Goal: Task Accomplishment & Management: Use online tool/utility

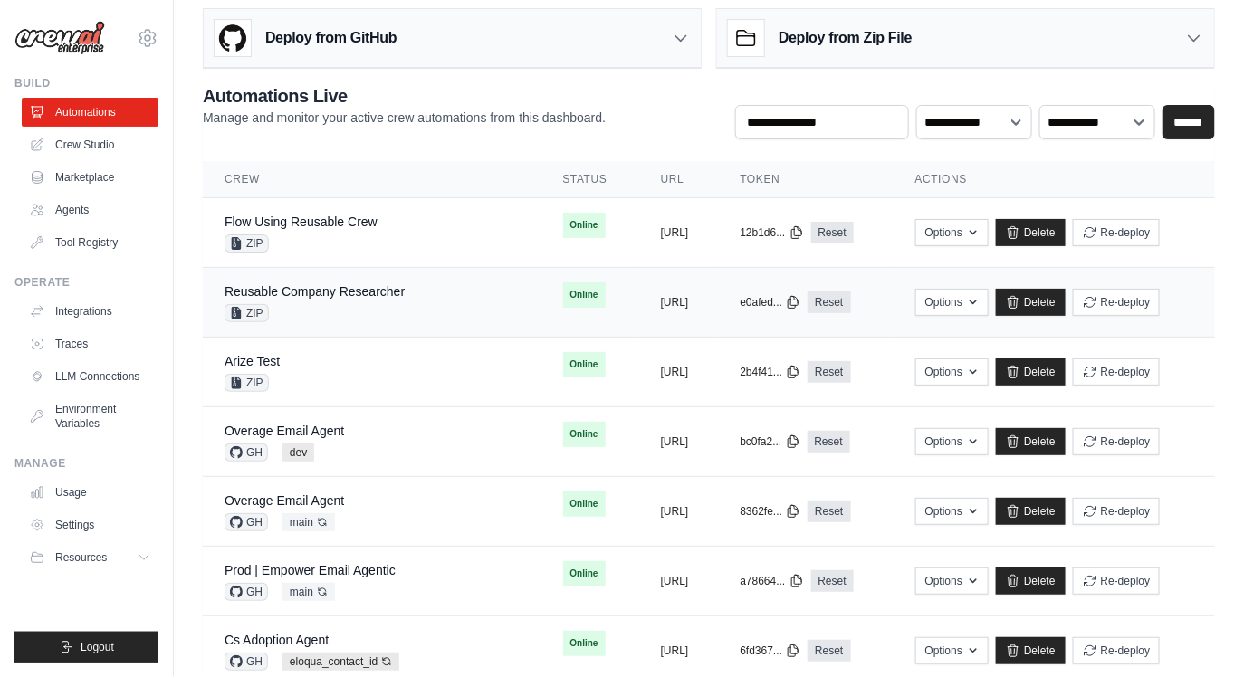
scroll to position [0, 8]
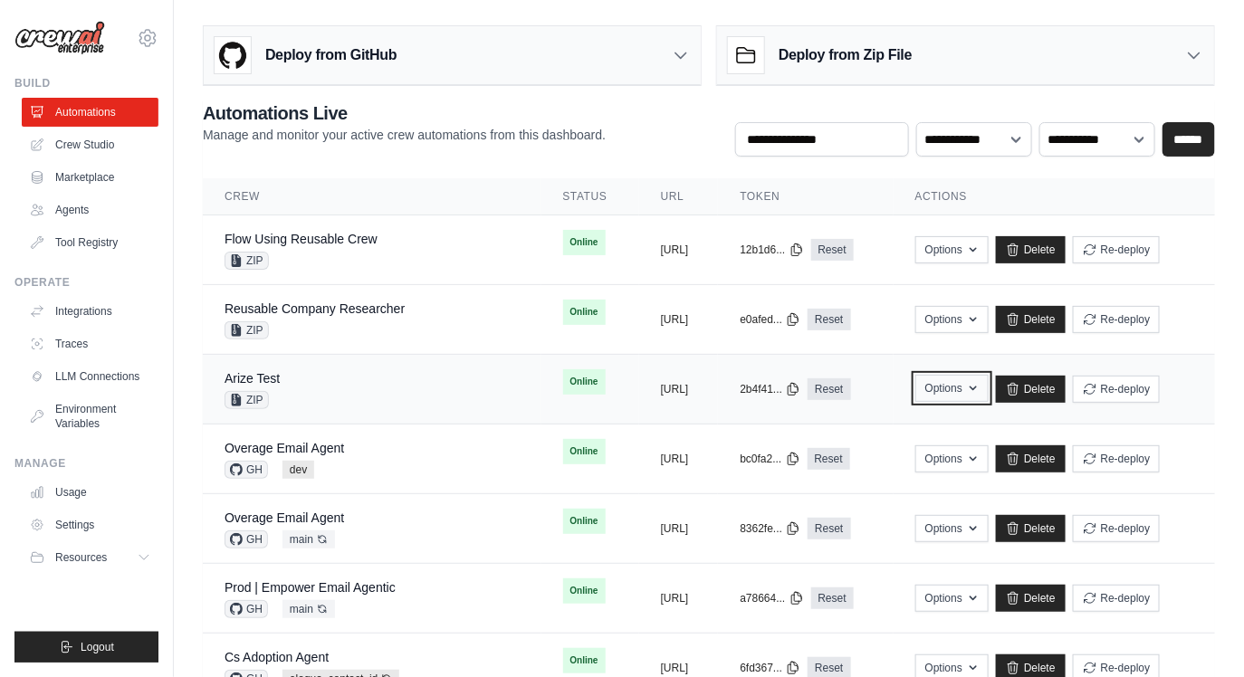
click at [988, 383] on button "Options" at bounding box center [951, 388] width 73 height 27
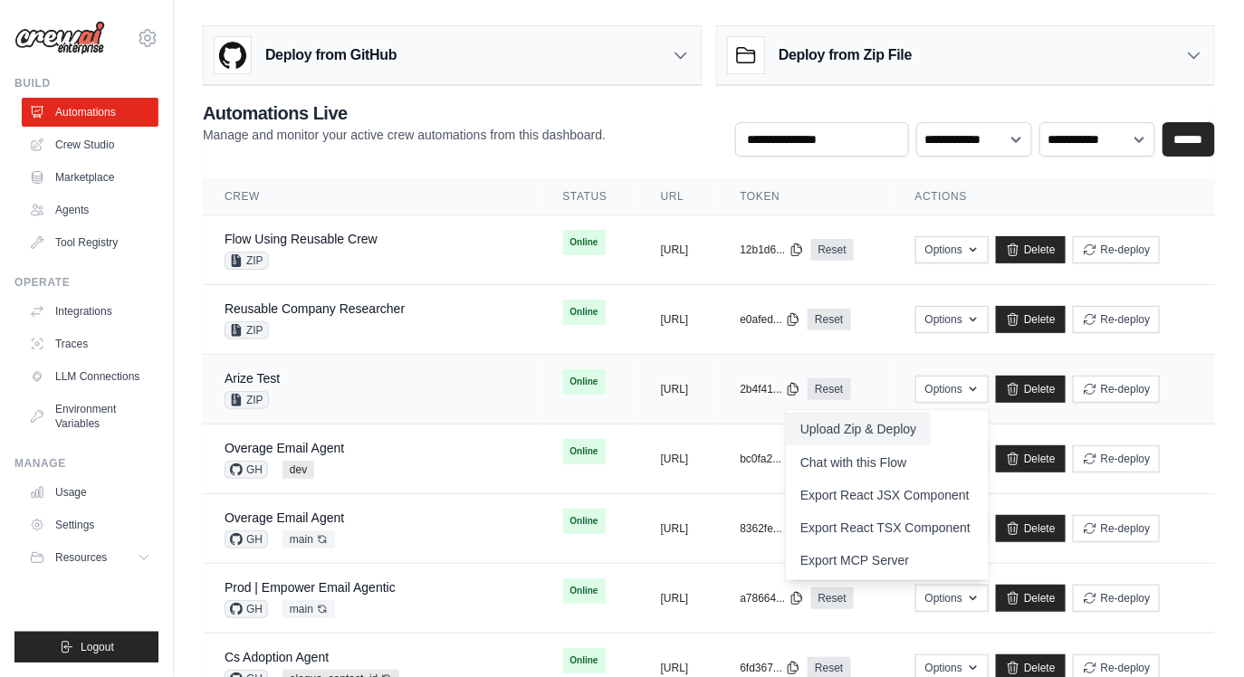
click at [930, 437] on button "Upload Zip & Deploy" at bounding box center [858, 429] width 145 height 33
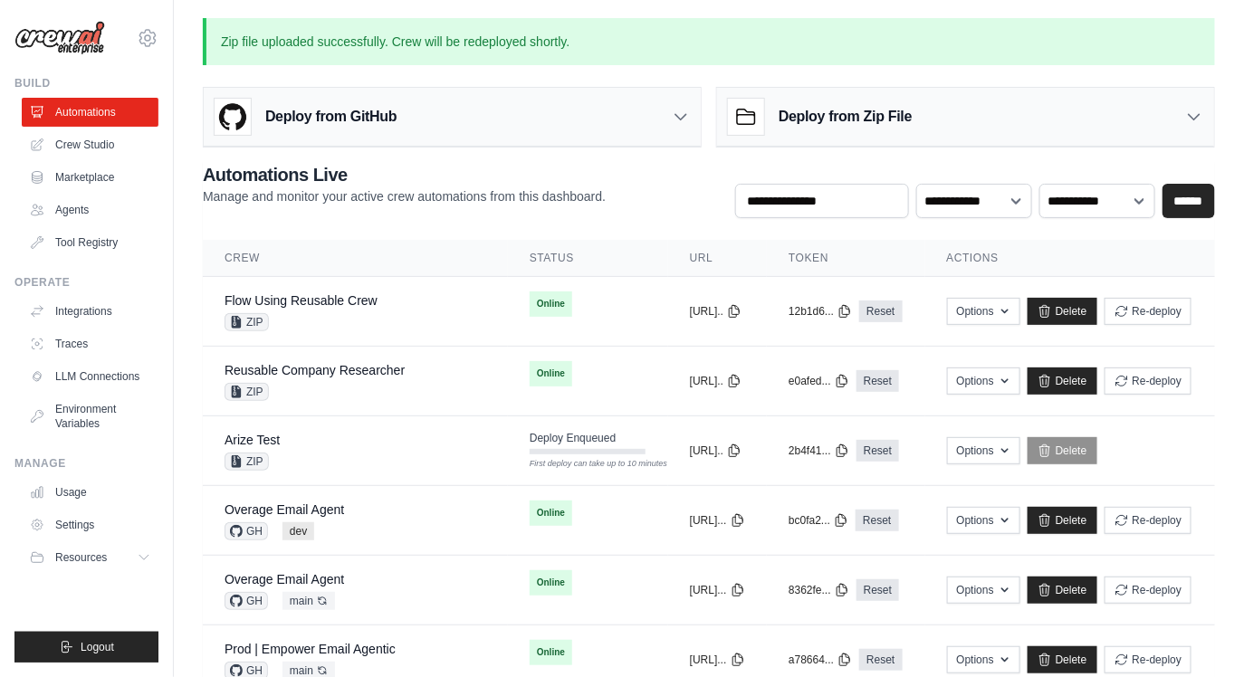
scroll to position [0, 0]
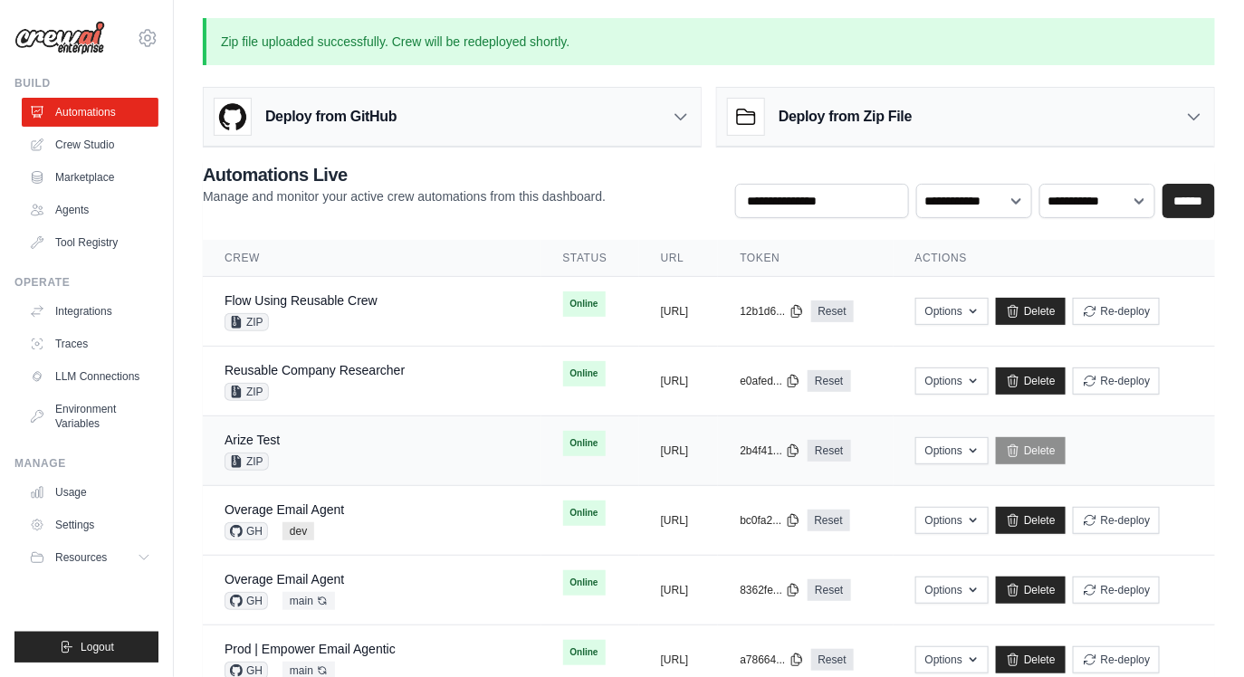
click at [281, 436] on div "Arize Test ZIP" at bounding box center [371, 451] width 295 height 40
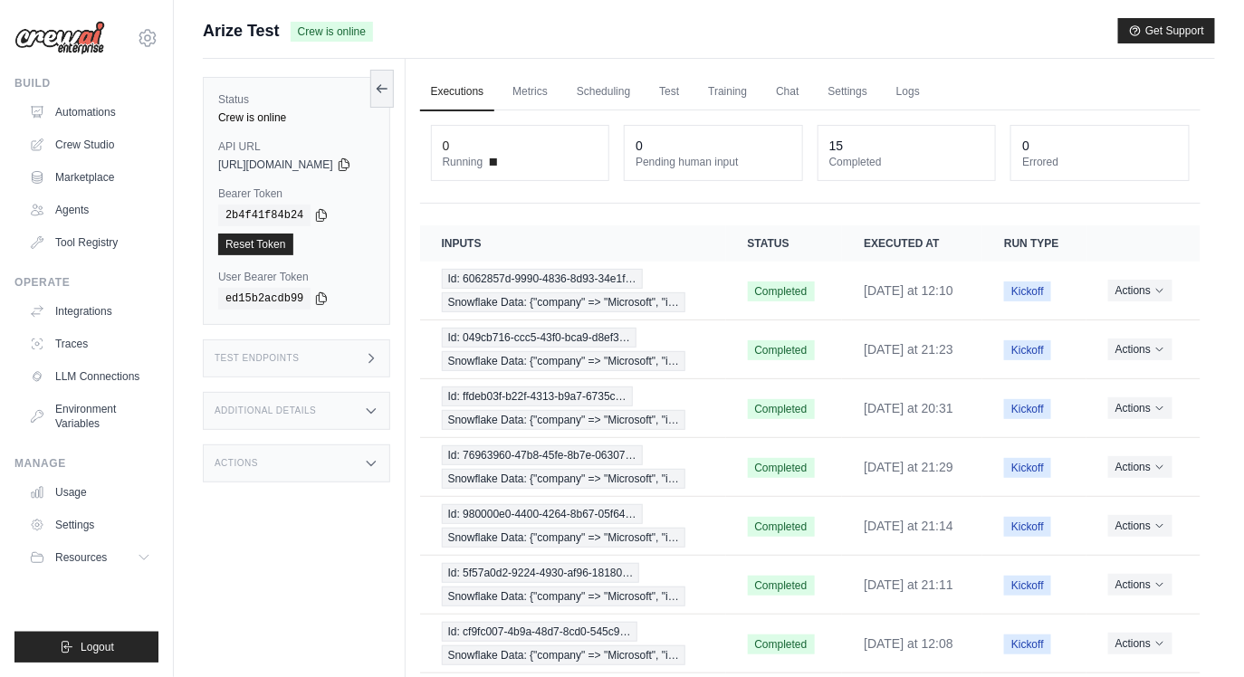
click at [348, 362] on div "Test Endpoints" at bounding box center [296, 358] width 187 height 38
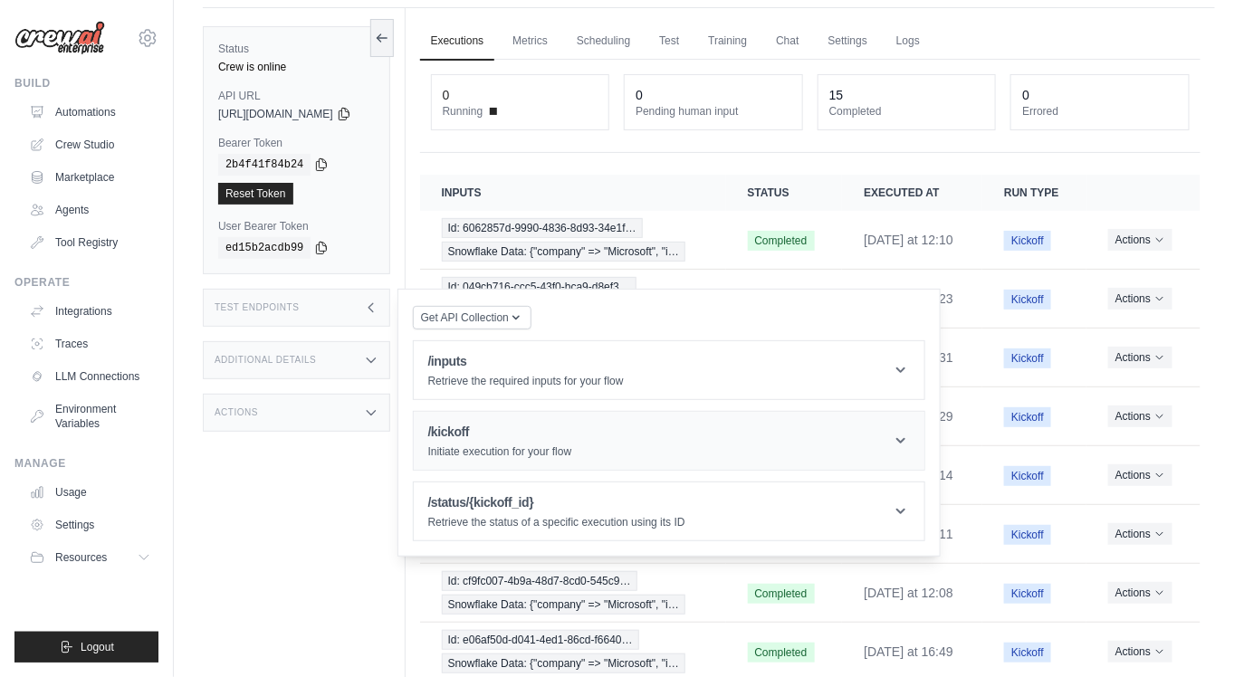
click at [479, 445] on p "Initiate execution for your flow" at bounding box center [500, 451] width 144 height 14
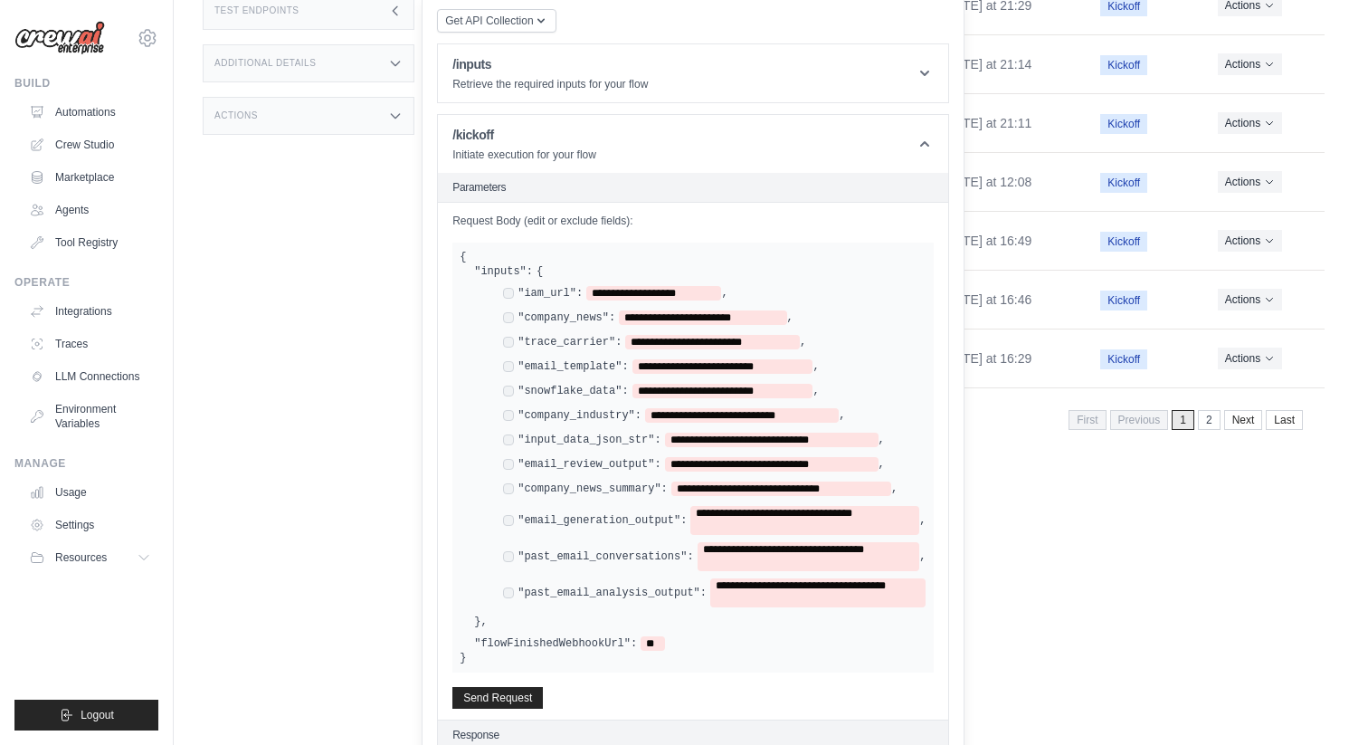
scroll to position [462, 0]
click at [513, 578] on div "**********" at bounding box center [714, 592] width 423 height 29
click at [509, 558] on div "**********" at bounding box center [714, 556] width 423 height 29
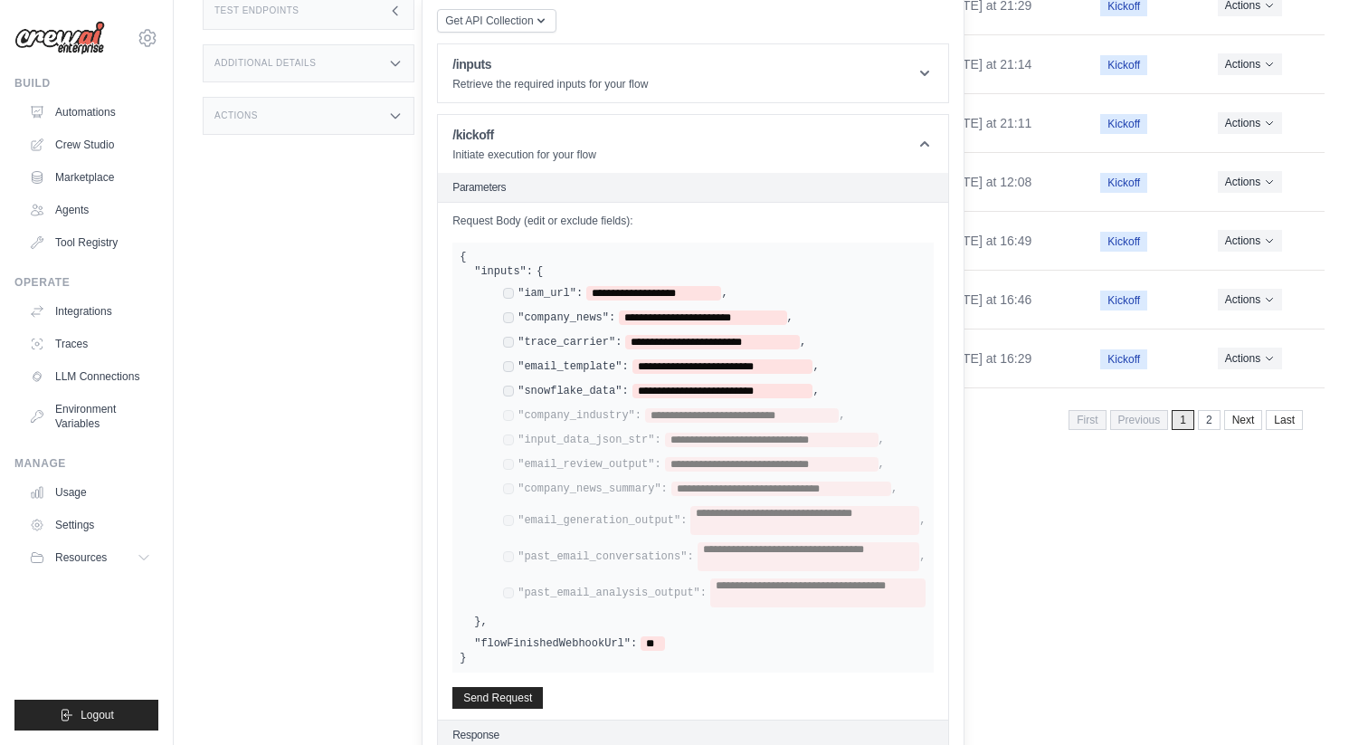
click at [505, 411] on div "**********" at bounding box center [708, 446] width 438 height 321
click at [507, 328] on div "**********" at bounding box center [708, 446] width 438 height 321
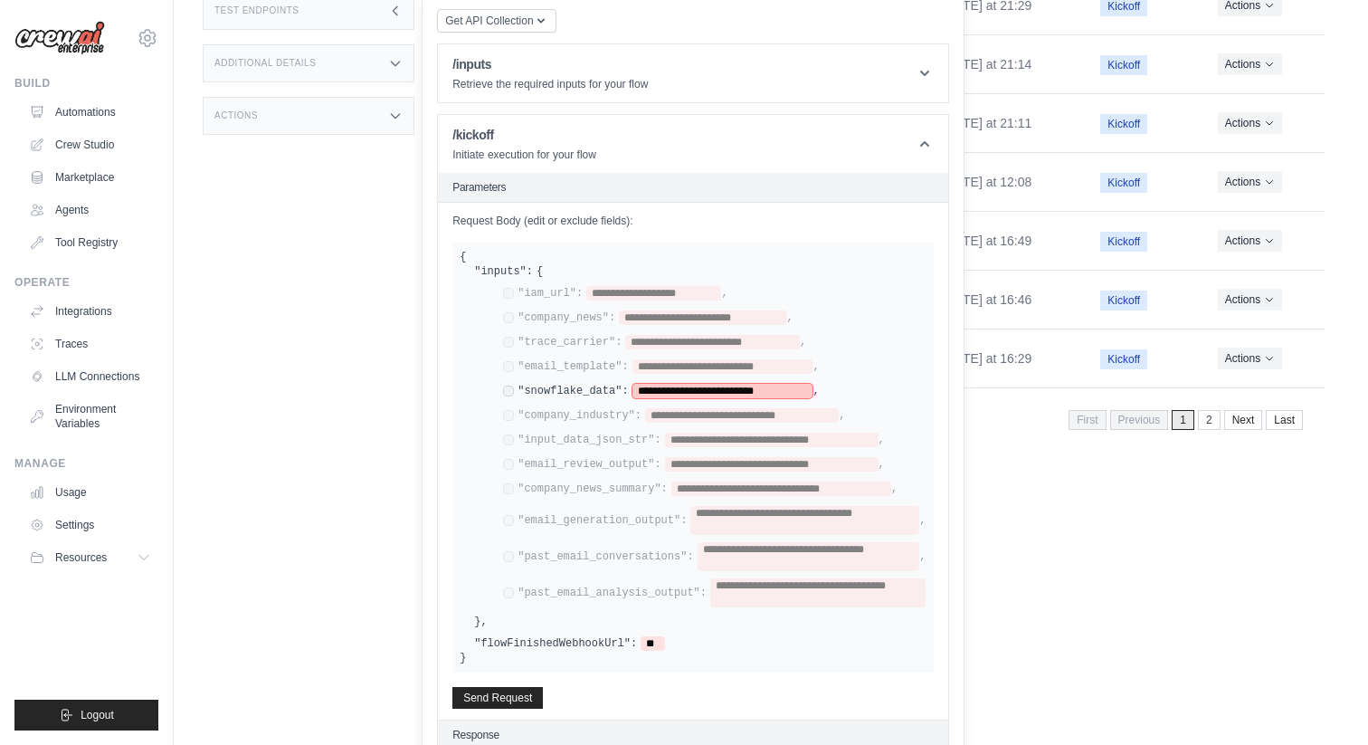
click at [682, 388] on span "**********" at bounding box center [723, 391] width 181 height 14
paste span
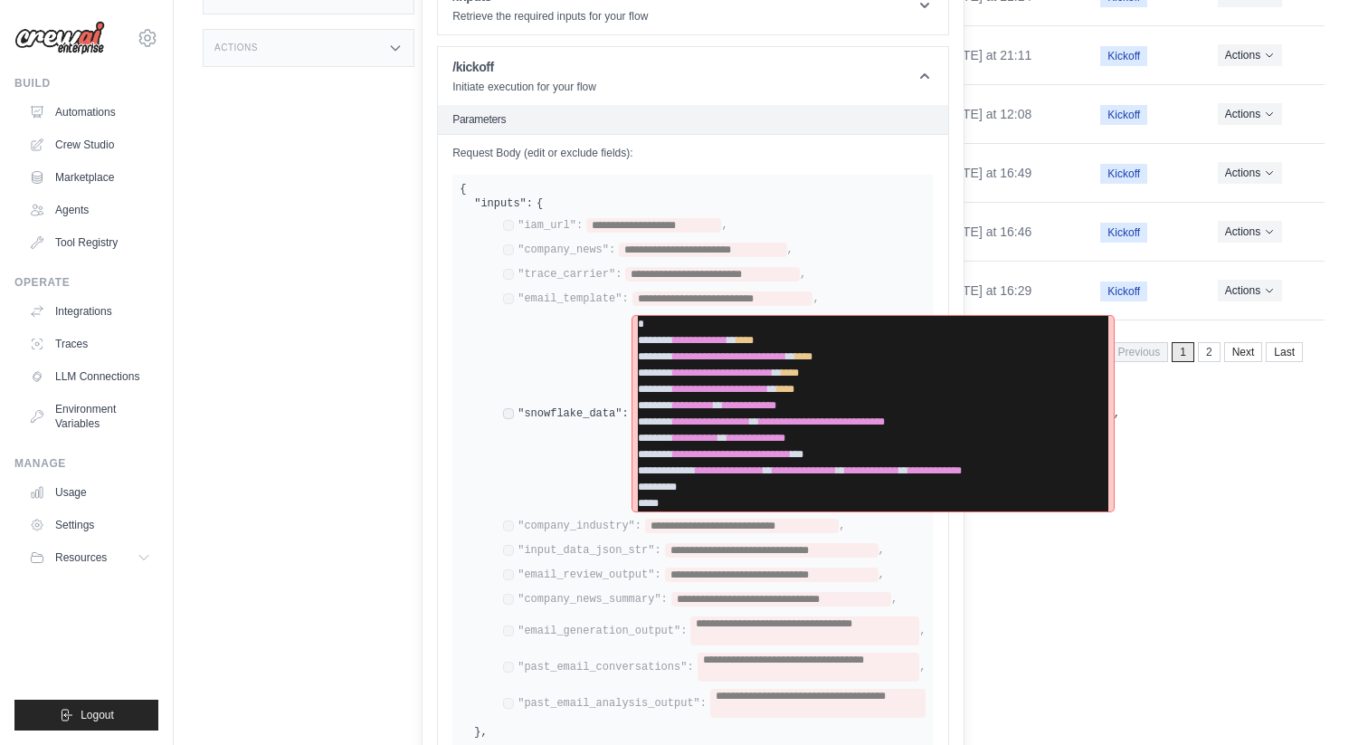
scroll to position [641, 0]
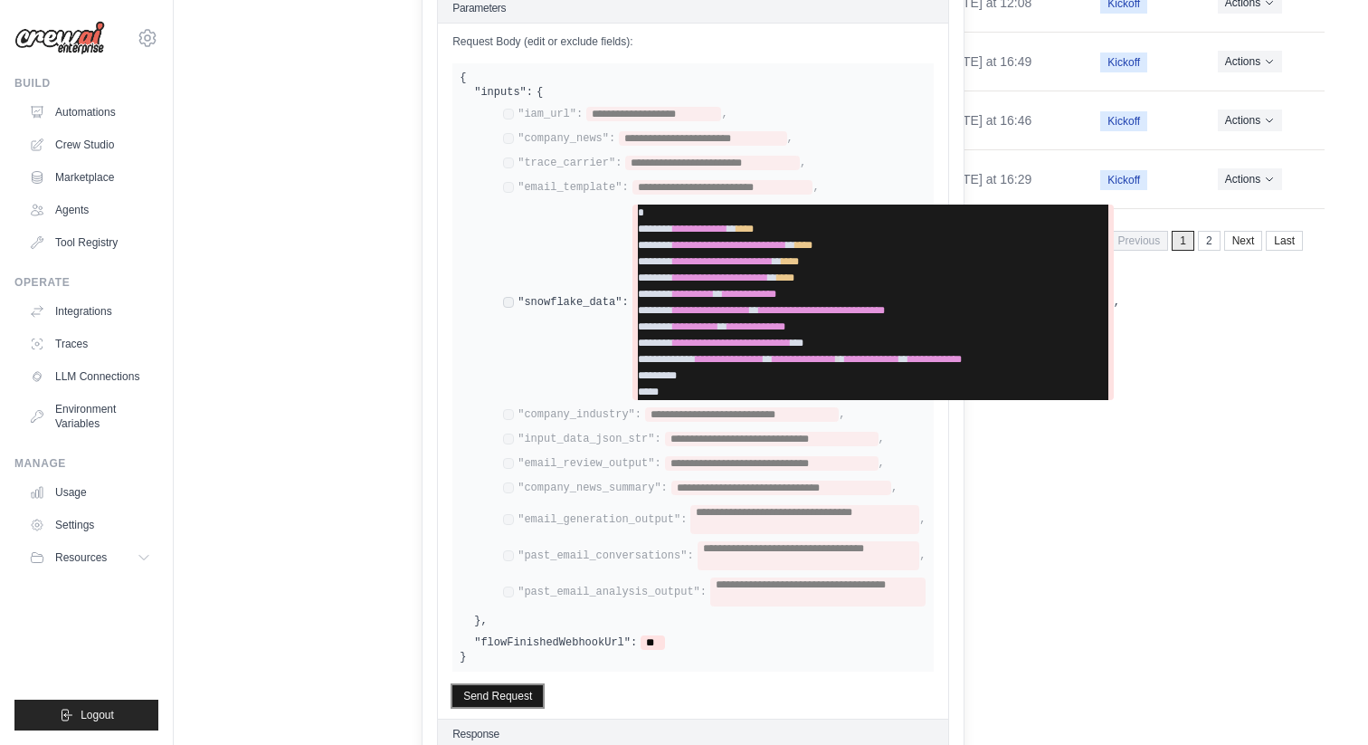
click at [475, 676] on button "Send Request" at bounding box center [498, 696] width 91 height 22
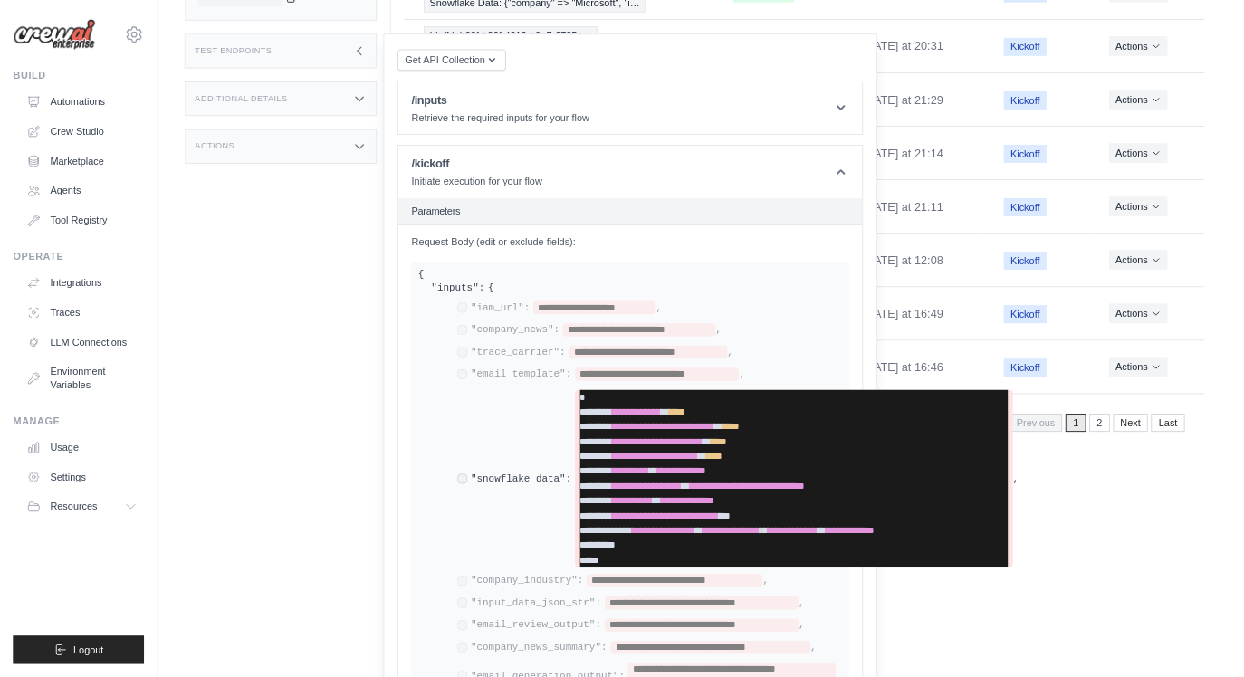
scroll to position [0, 0]
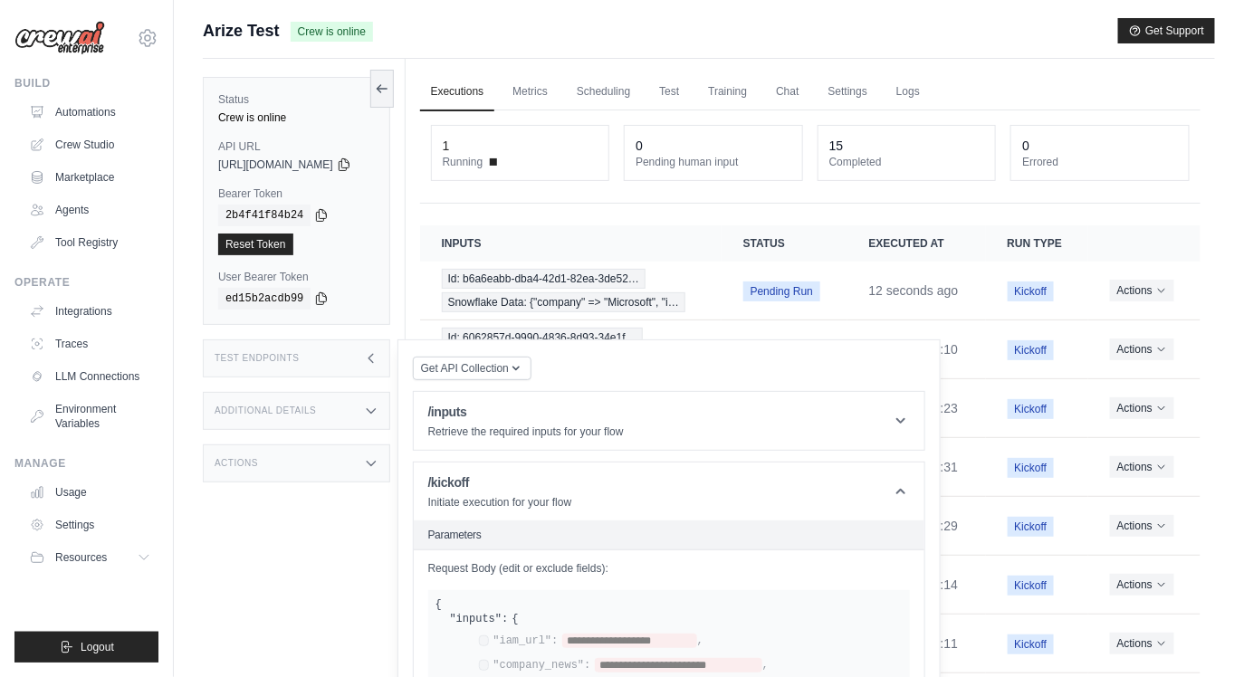
click at [390, 367] on div "Test Endpoints" at bounding box center [296, 358] width 187 height 38
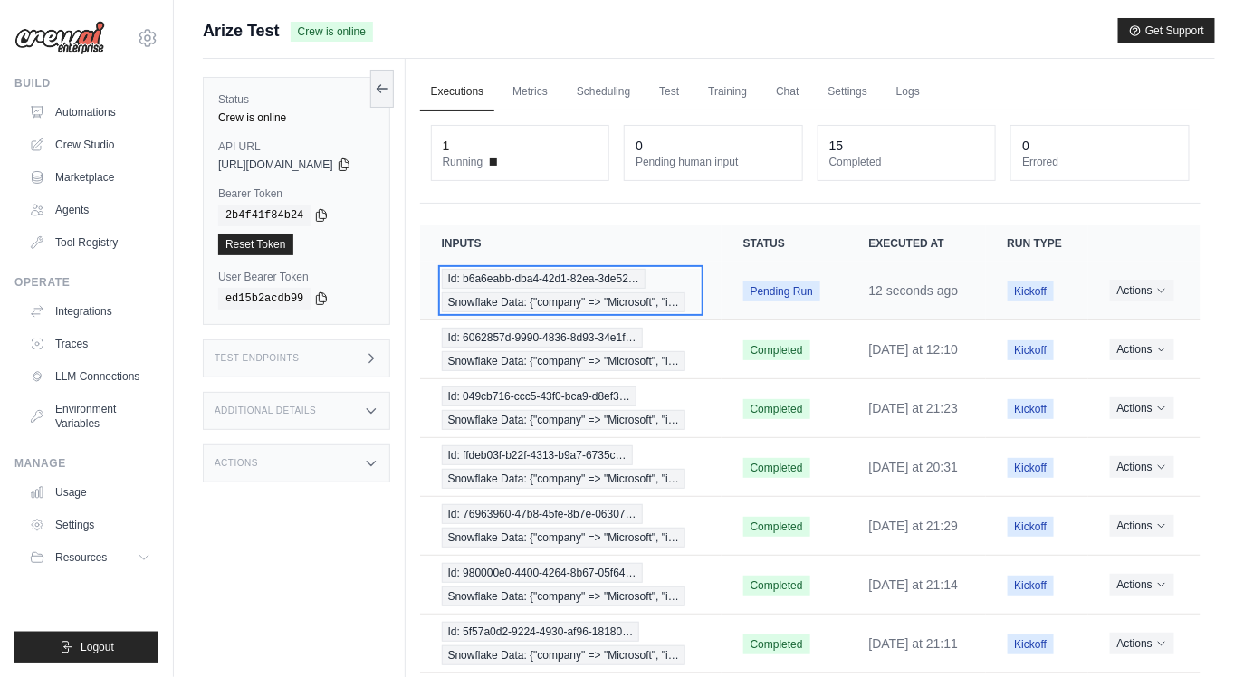
click at [542, 312] on span "Snowflake Data: {"company" => "Microsoft", "i…" at bounding box center [563, 302] width 243 height 20
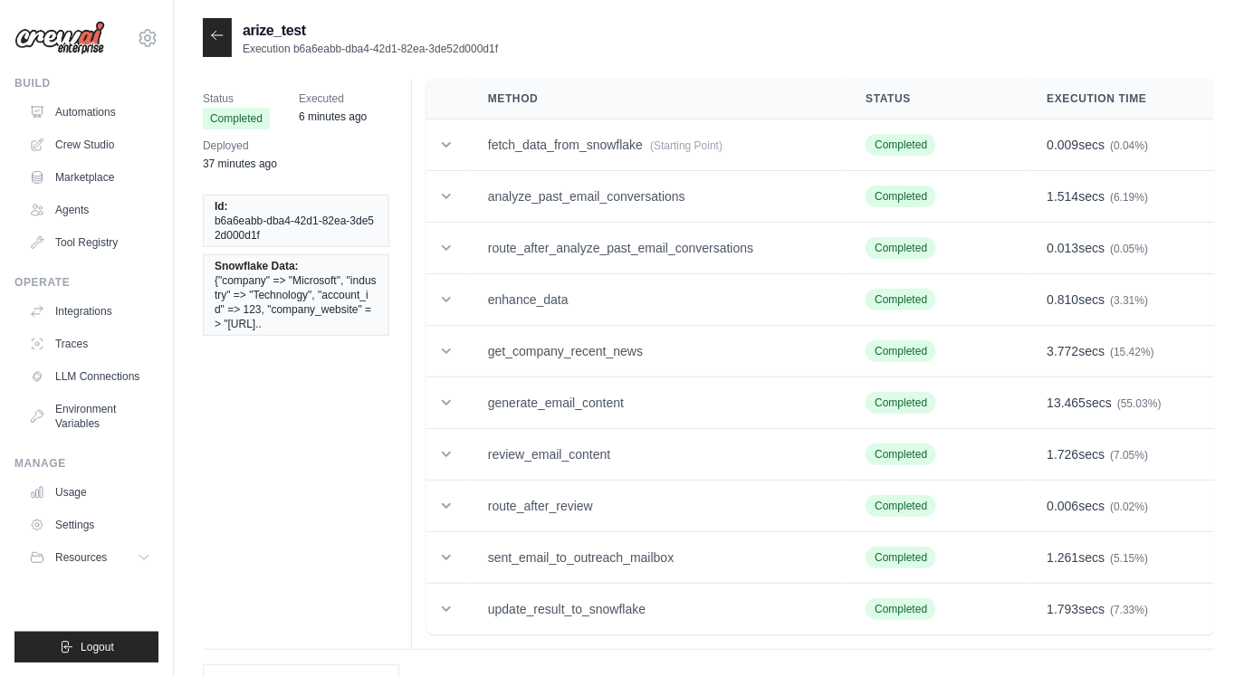
click at [213, 32] on icon at bounding box center [217, 35] width 14 height 14
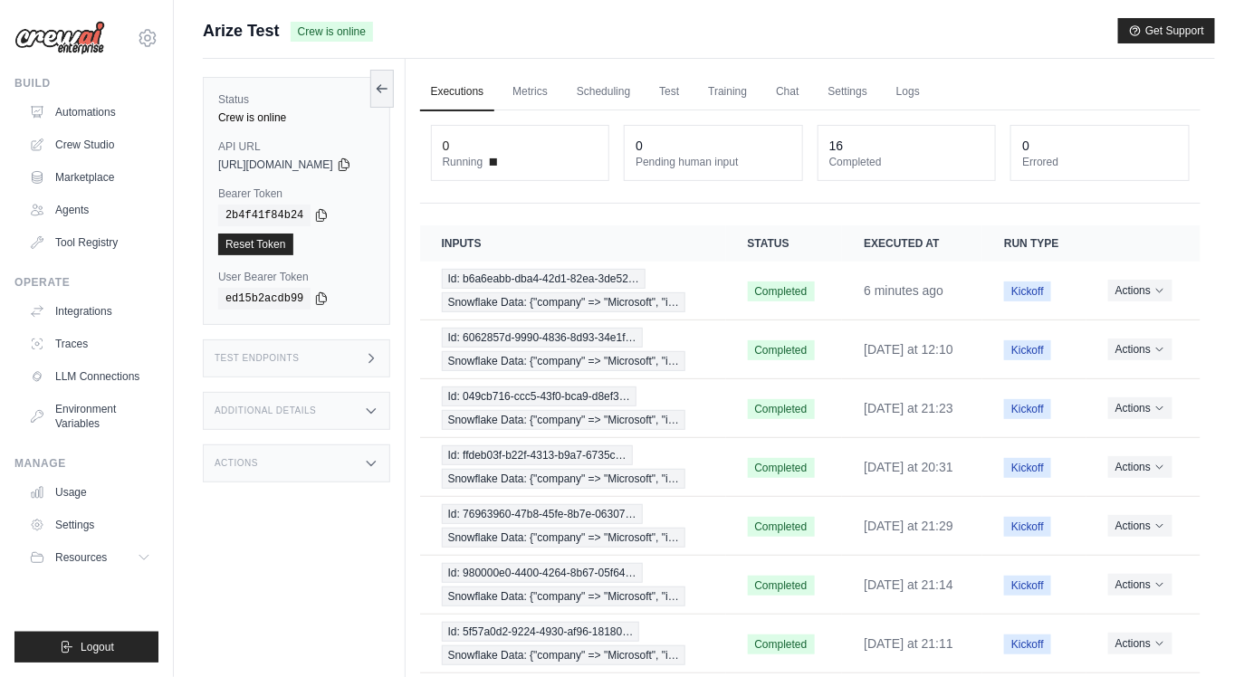
click at [372, 350] on div "Test Endpoints" at bounding box center [296, 358] width 187 height 38
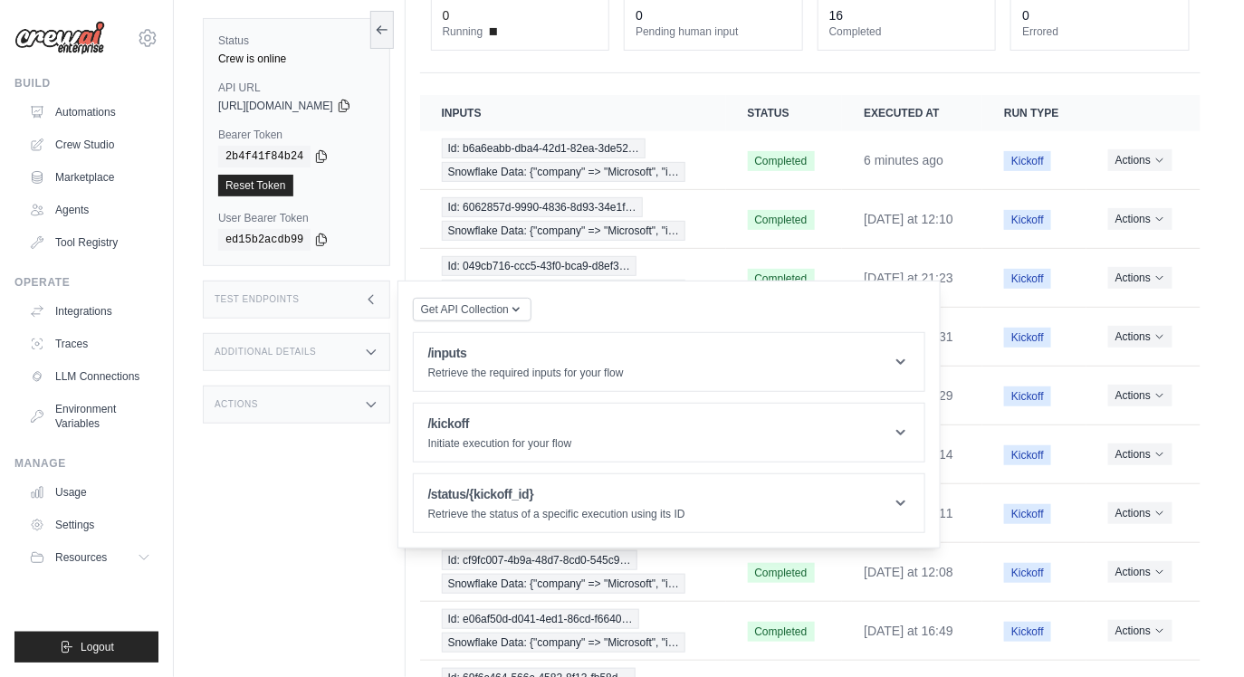
scroll to position [241, 0]
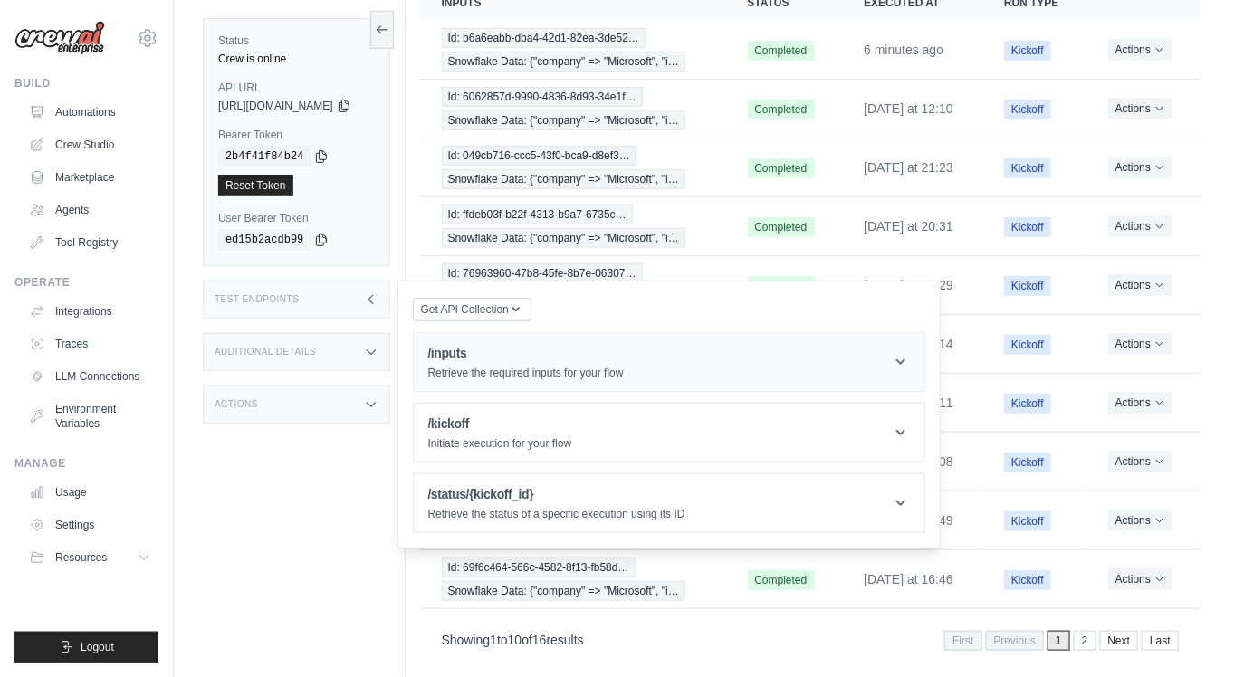
click at [514, 363] on div "/inputs Retrieve the required inputs for your flow" at bounding box center [525, 362] width 195 height 36
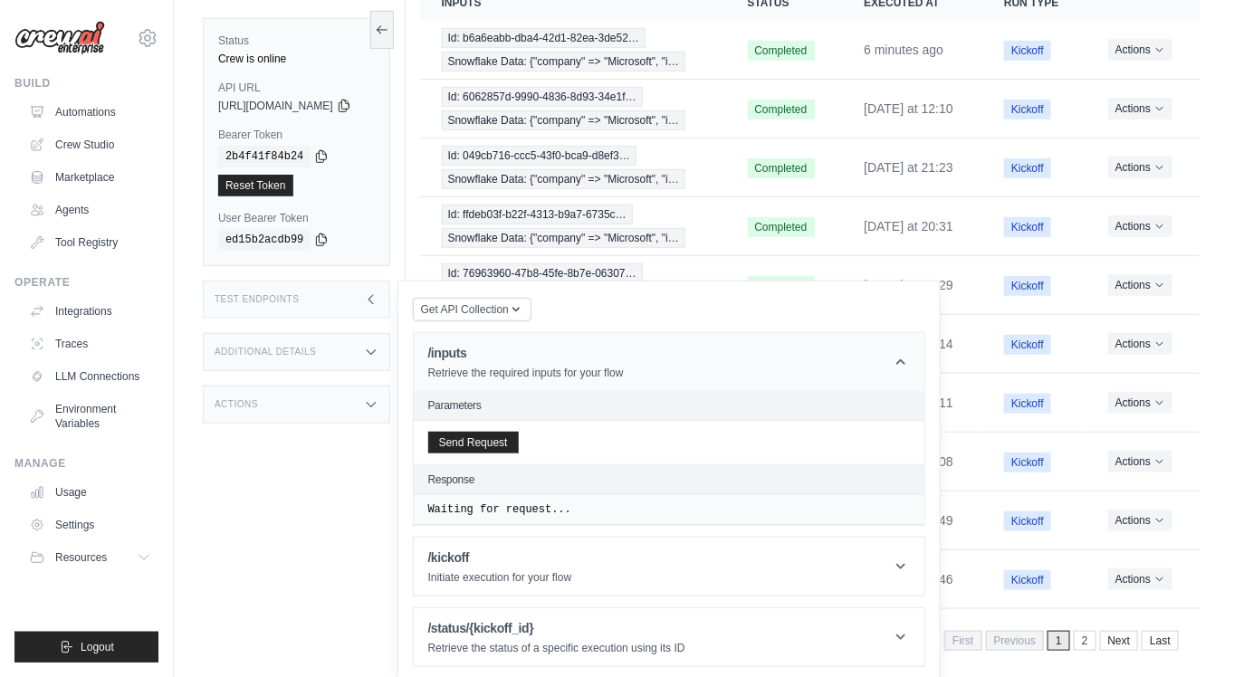
scroll to position [413, 0]
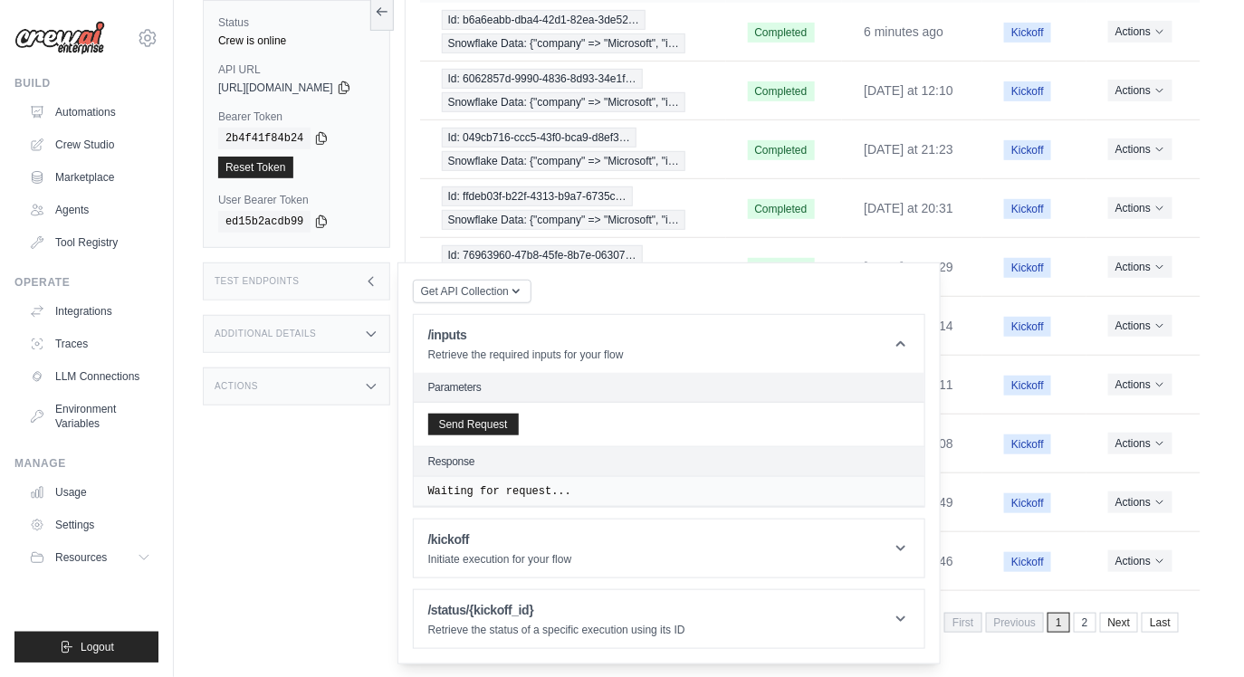
click at [335, 289] on div "Test Endpoints" at bounding box center [296, 281] width 187 height 38
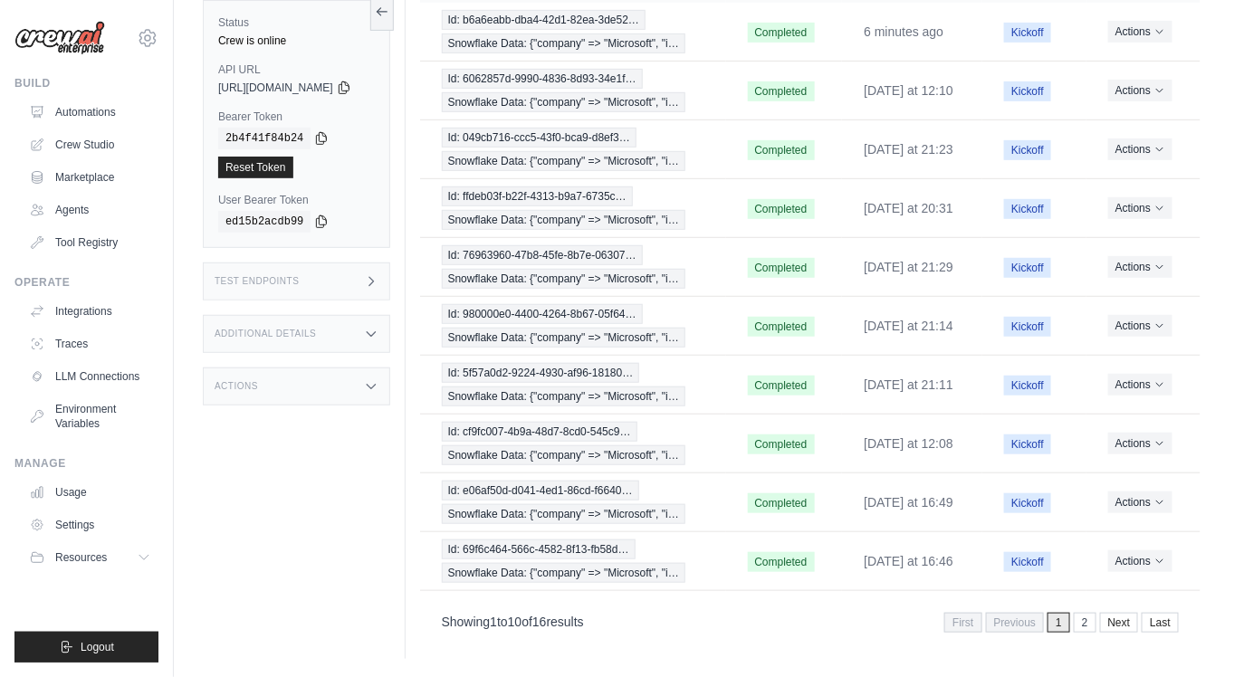
click at [371, 329] on div "Additional Details" at bounding box center [296, 334] width 187 height 38
click at [378, 282] on icon at bounding box center [371, 281] width 14 height 14
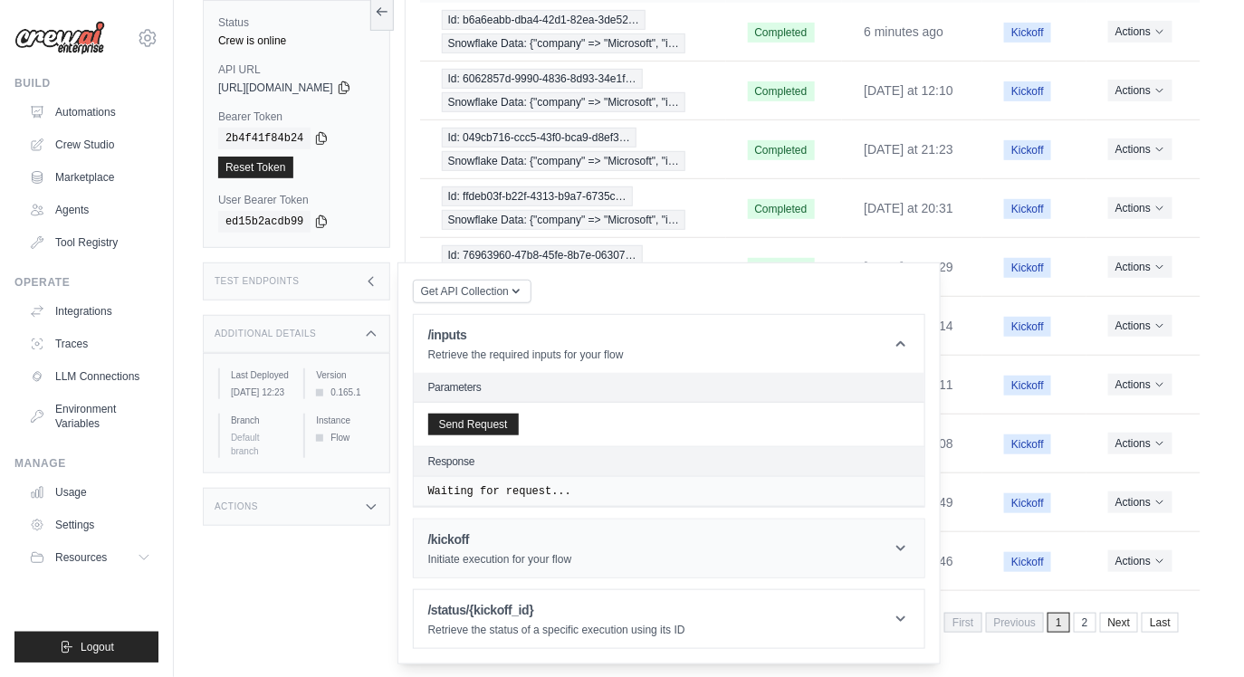
click at [549, 545] on h1 "/kickoff" at bounding box center [500, 539] width 144 height 18
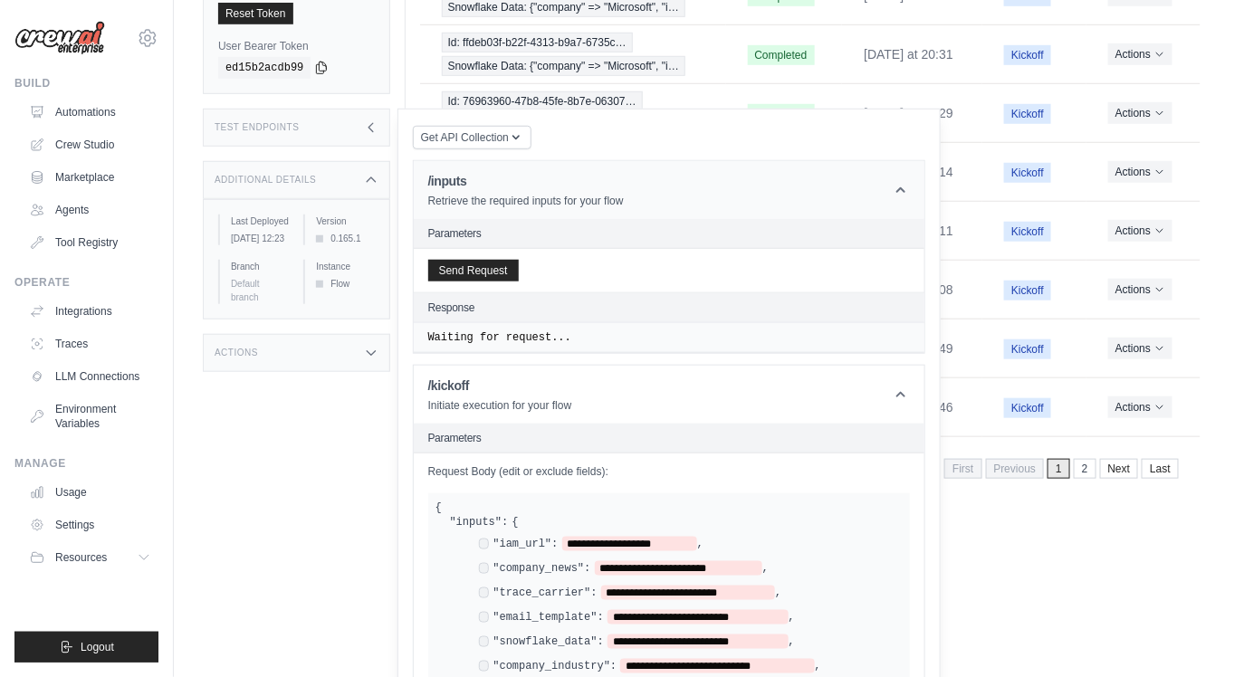
click at [924, 219] on header "/inputs Retrieve the required inputs for your flow" at bounding box center [669, 190] width 510 height 58
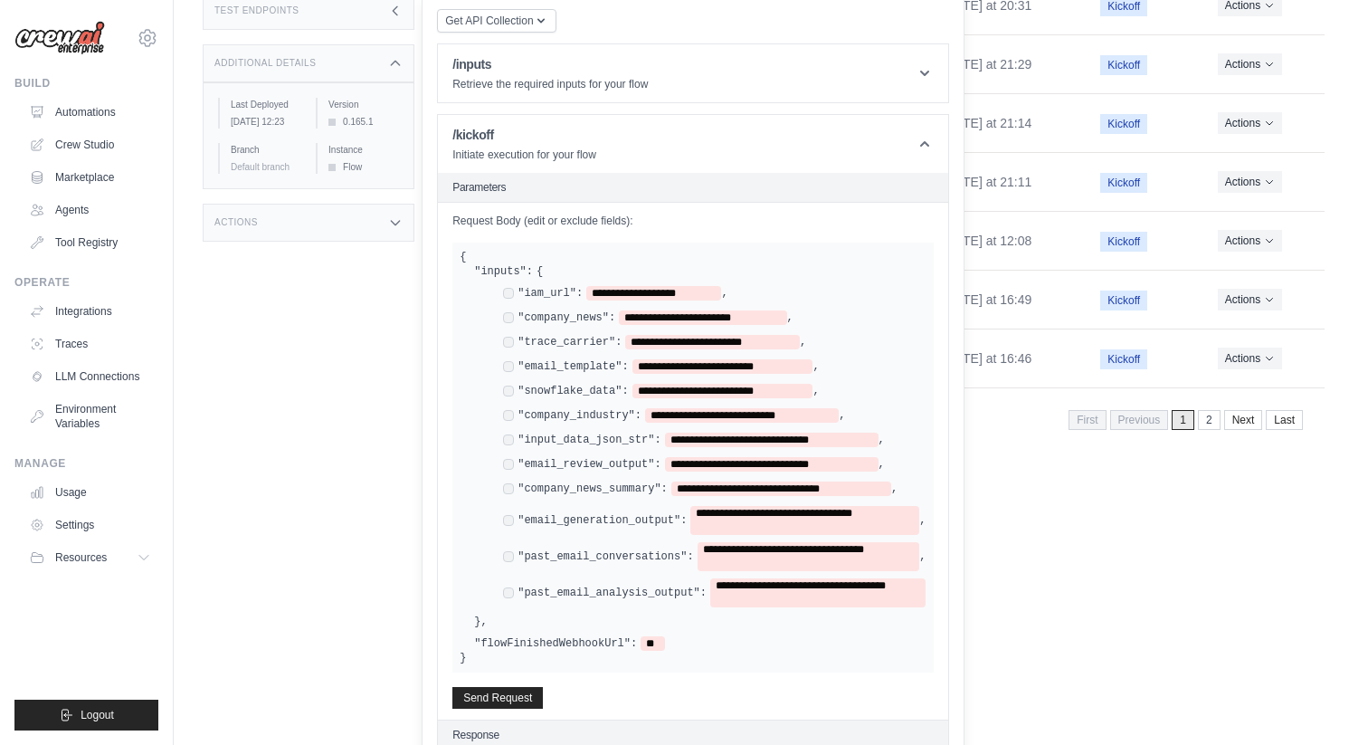
scroll to position [462, 0]
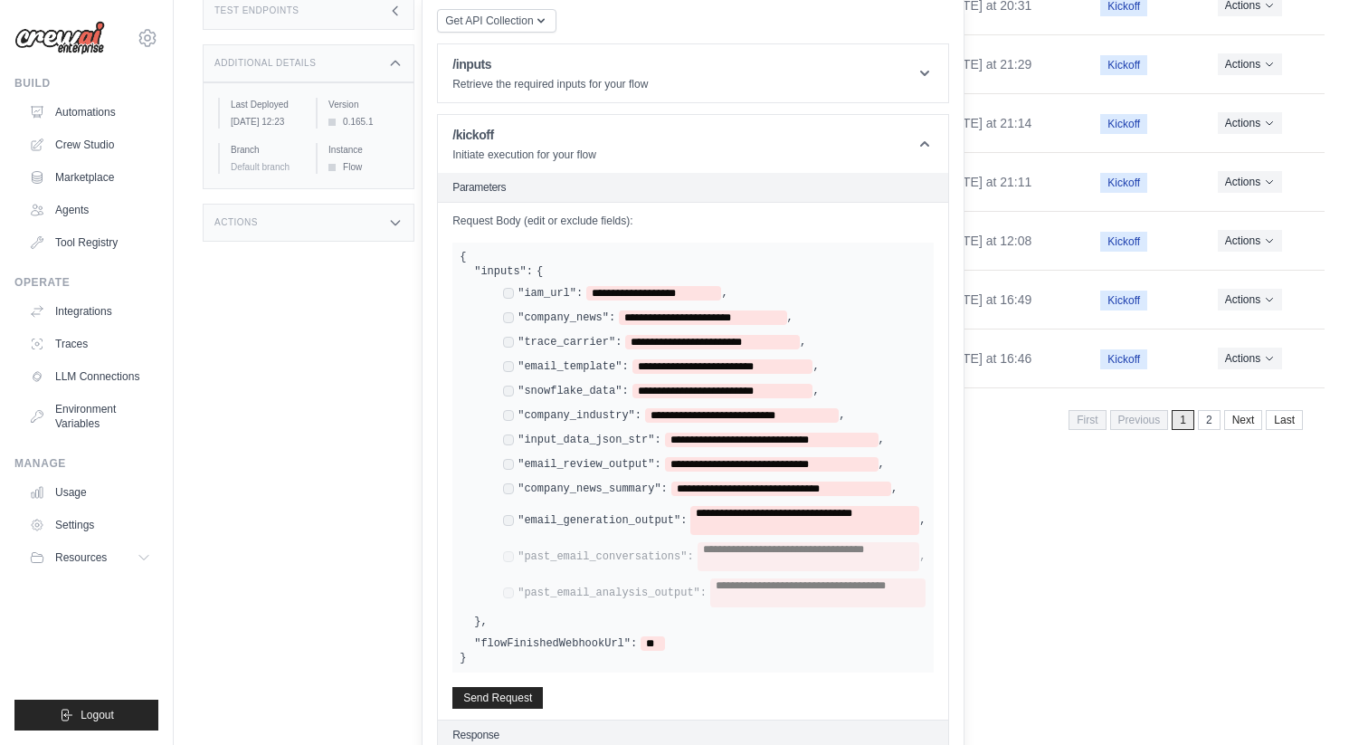
click at [511, 506] on div "**********" at bounding box center [714, 520] width 423 height 29
click at [510, 482] on div "**********" at bounding box center [700, 489] width 395 height 14
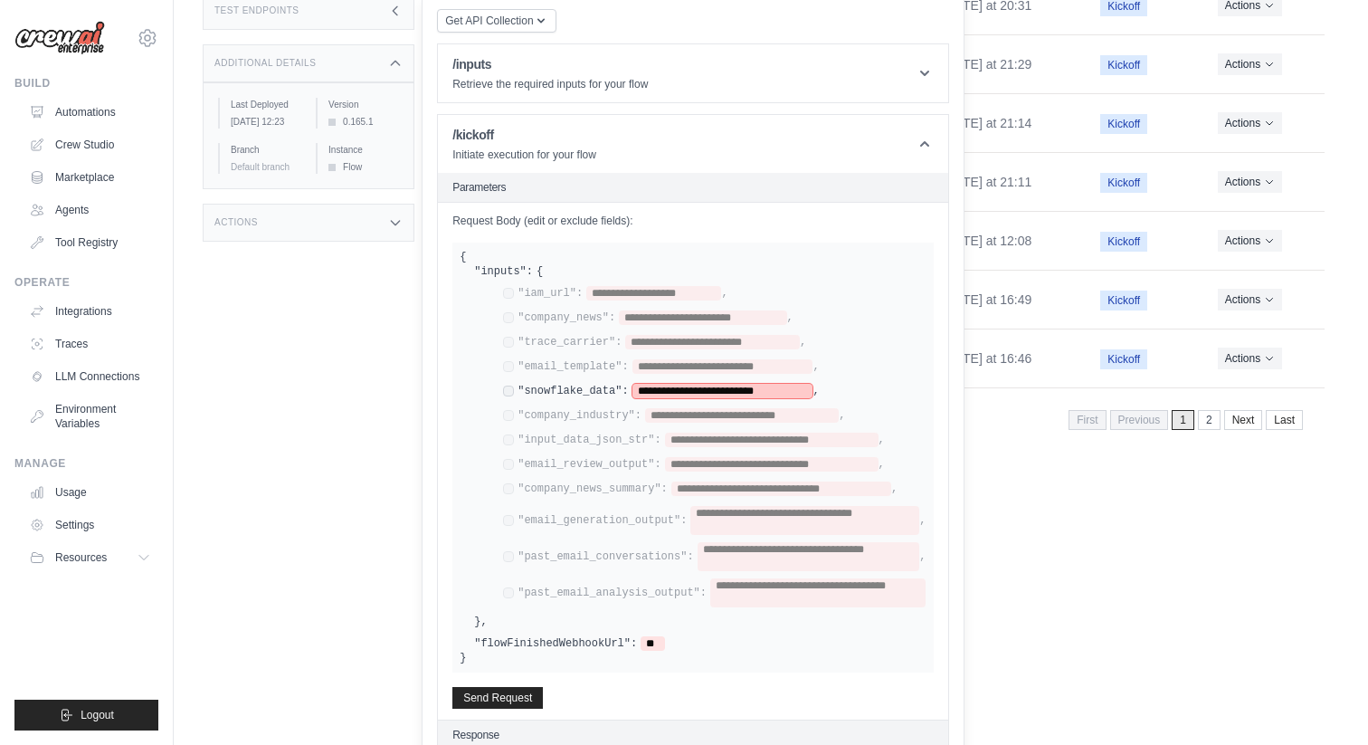
click at [667, 386] on span "**********" at bounding box center [723, 391] width 181 height 14
paste span
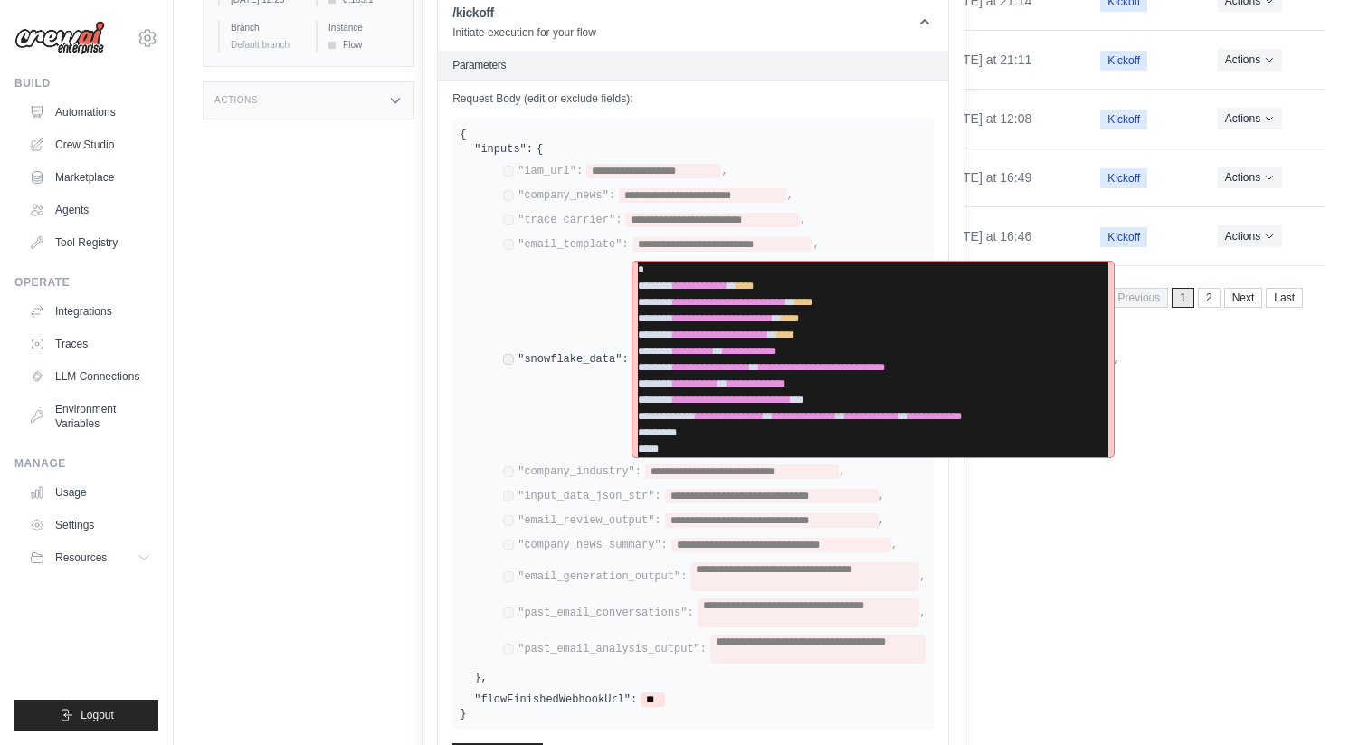
scroll to position [641, 0]
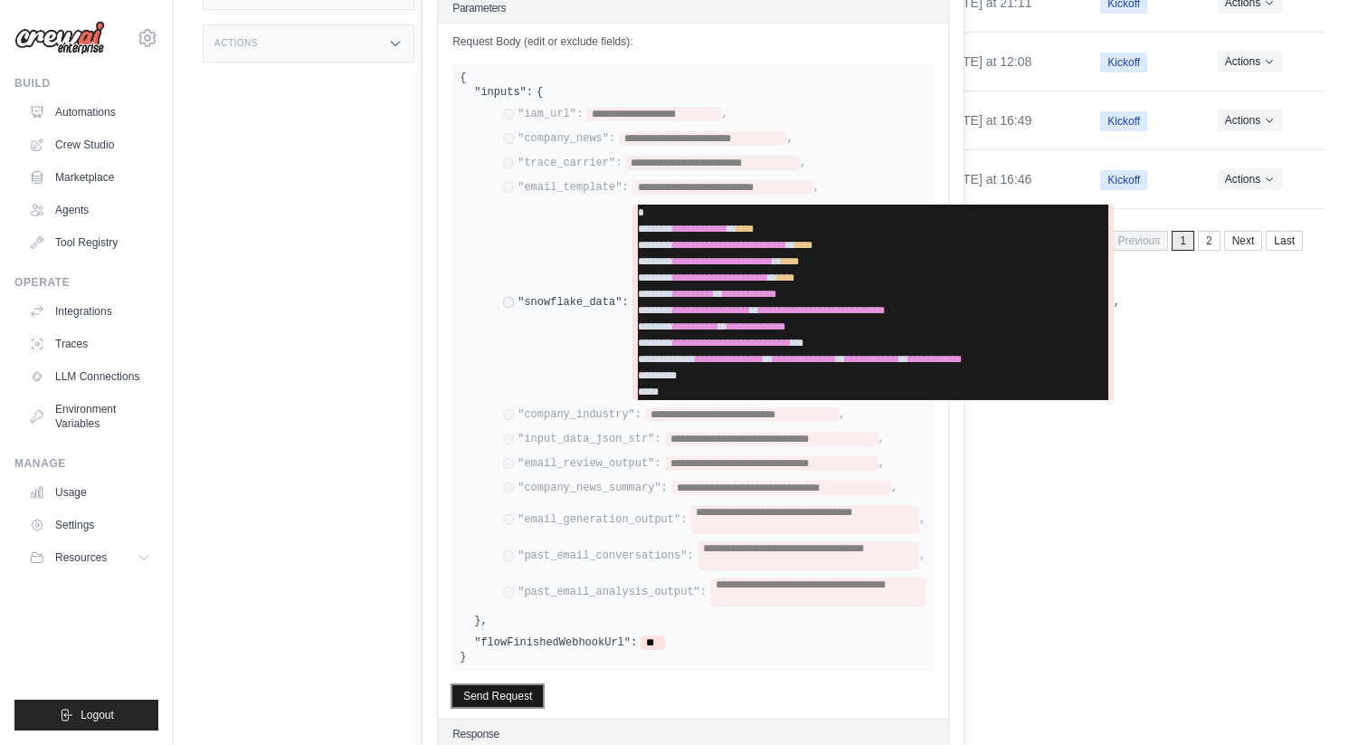
click at [467, 676] on button "Send Request" at bounding box center [498, 696] width 91 height 22
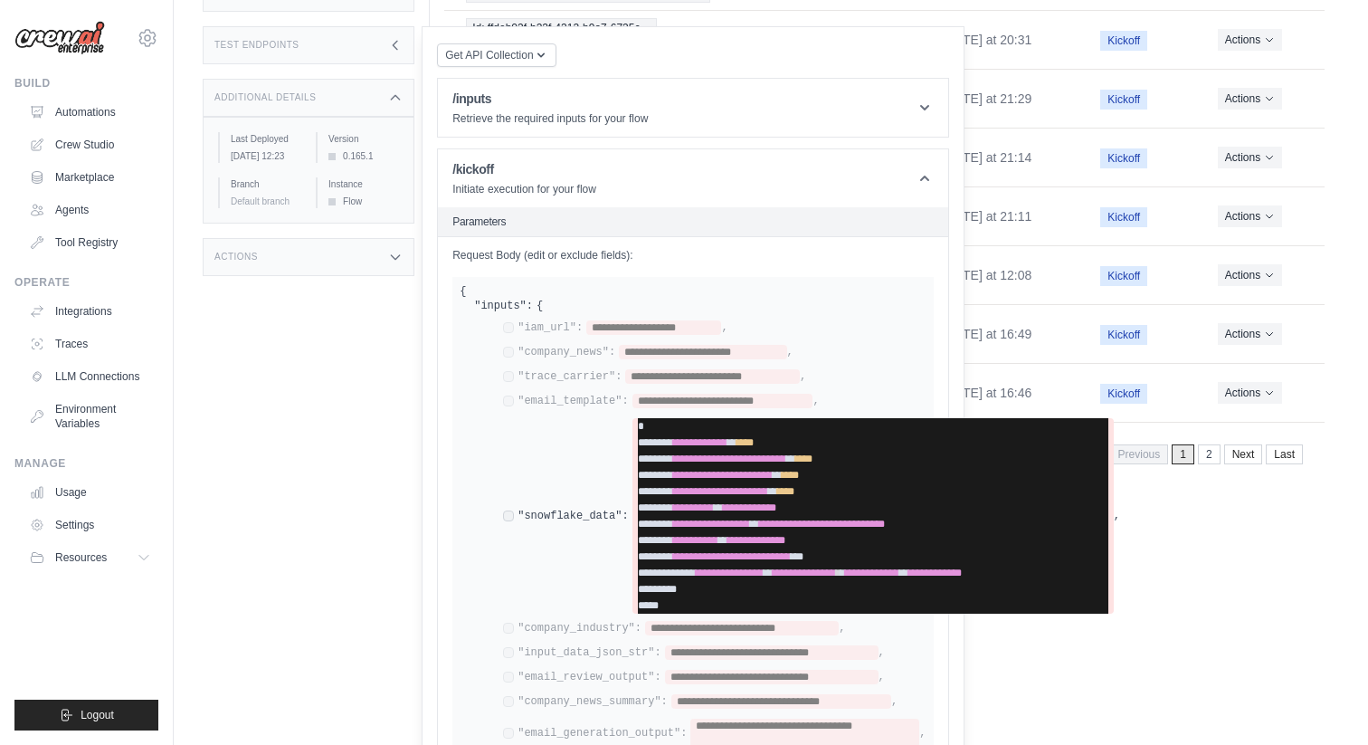
scroll to position [0, 0]
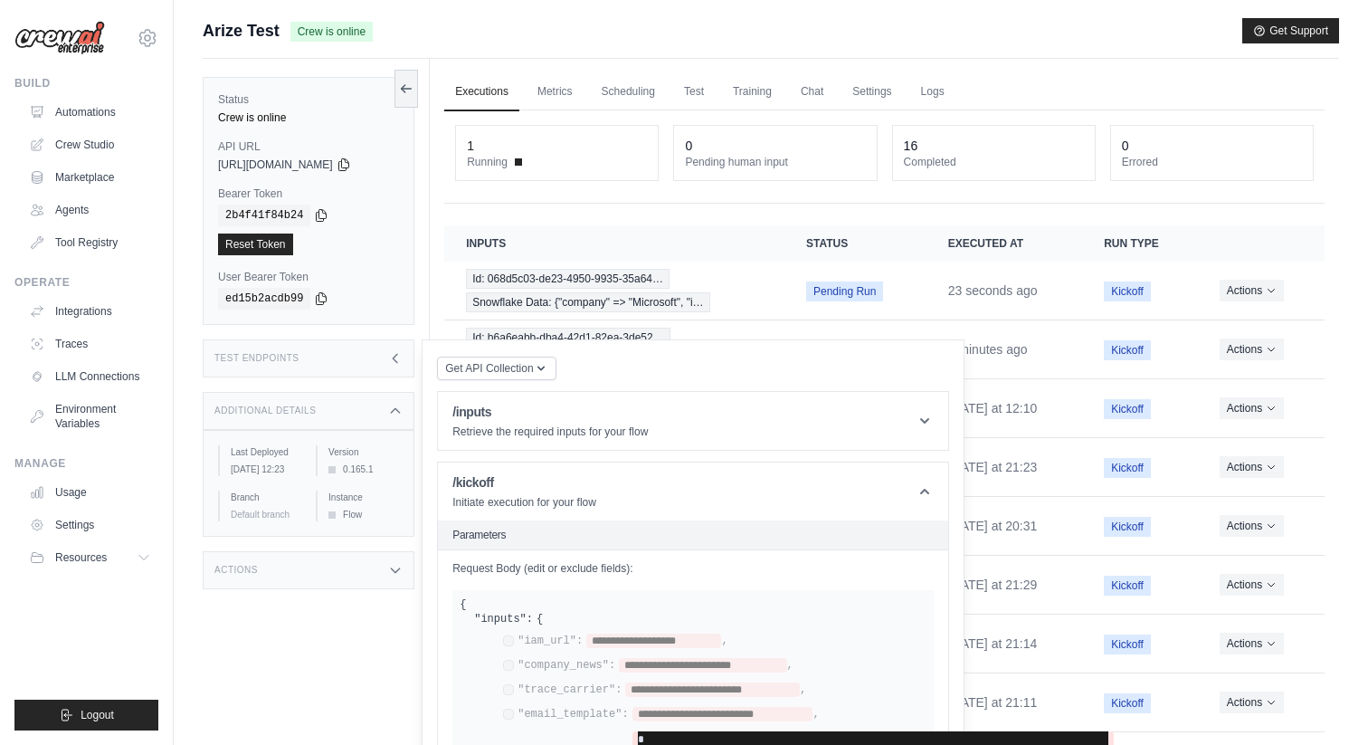
click at [393, 408] on icon at bounding box center [395, 411] width 14 height 14
click at [391, 367] on div "Test Endpoints" at bounding box center [309, 358] width 212 height 38
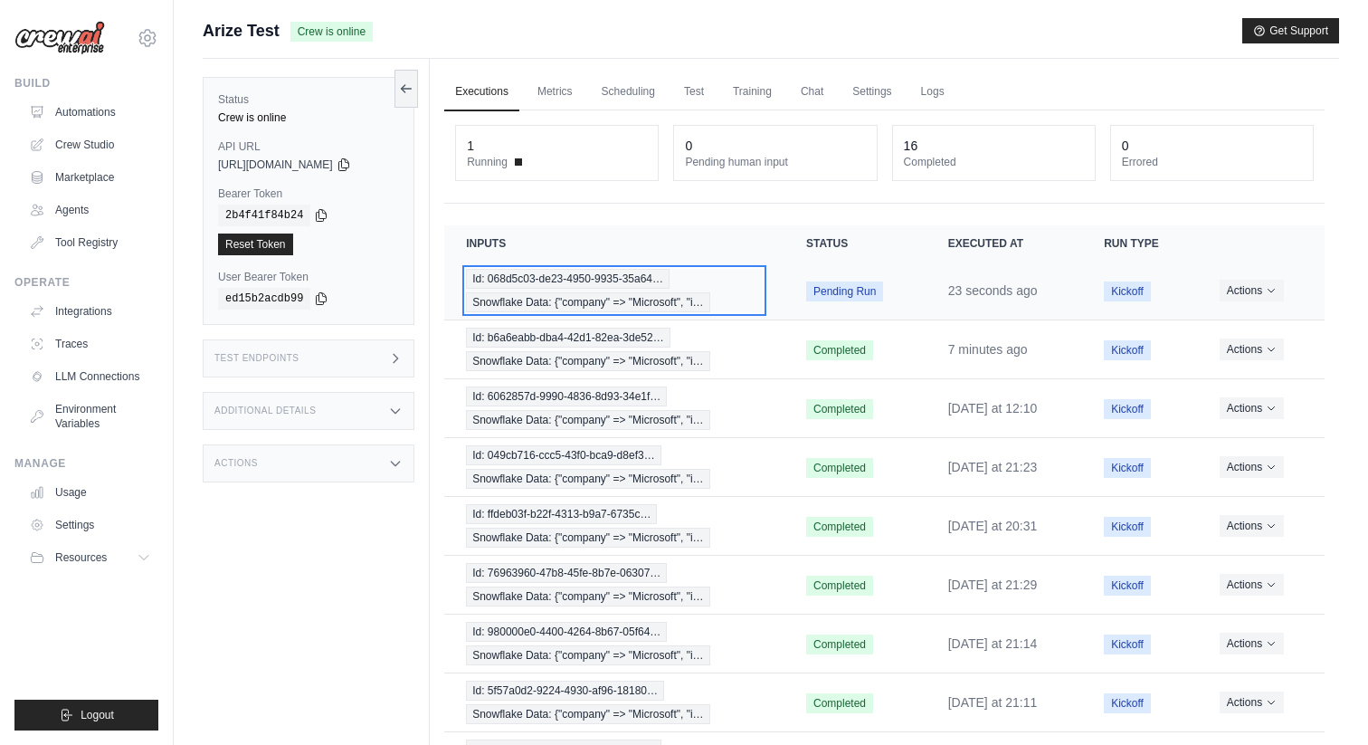
click at [605, 294] on span "Snowflake Data: {"company" => "Microsoft", "i…" at bounding box center [587, 302] width 243 height 20
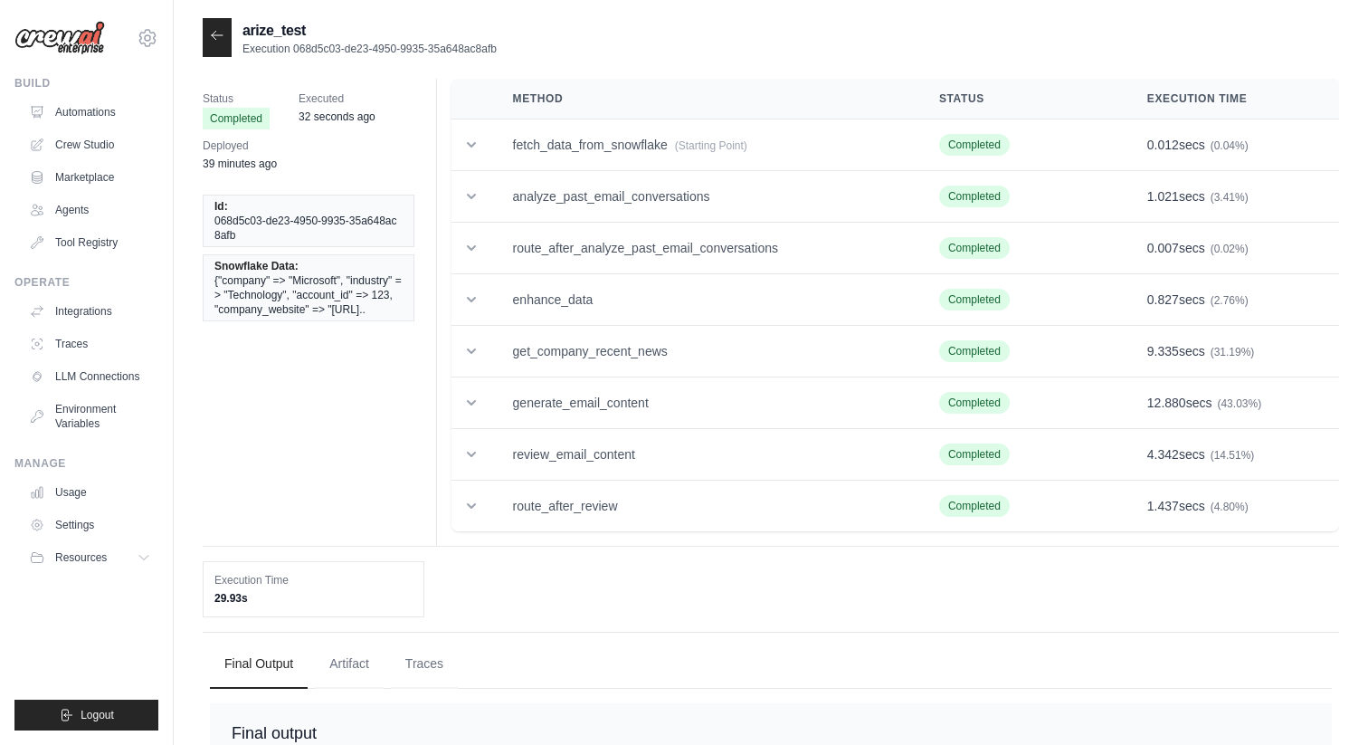
click at [215, 40] on icon at bounding box center [217, 35] width 14 height 14
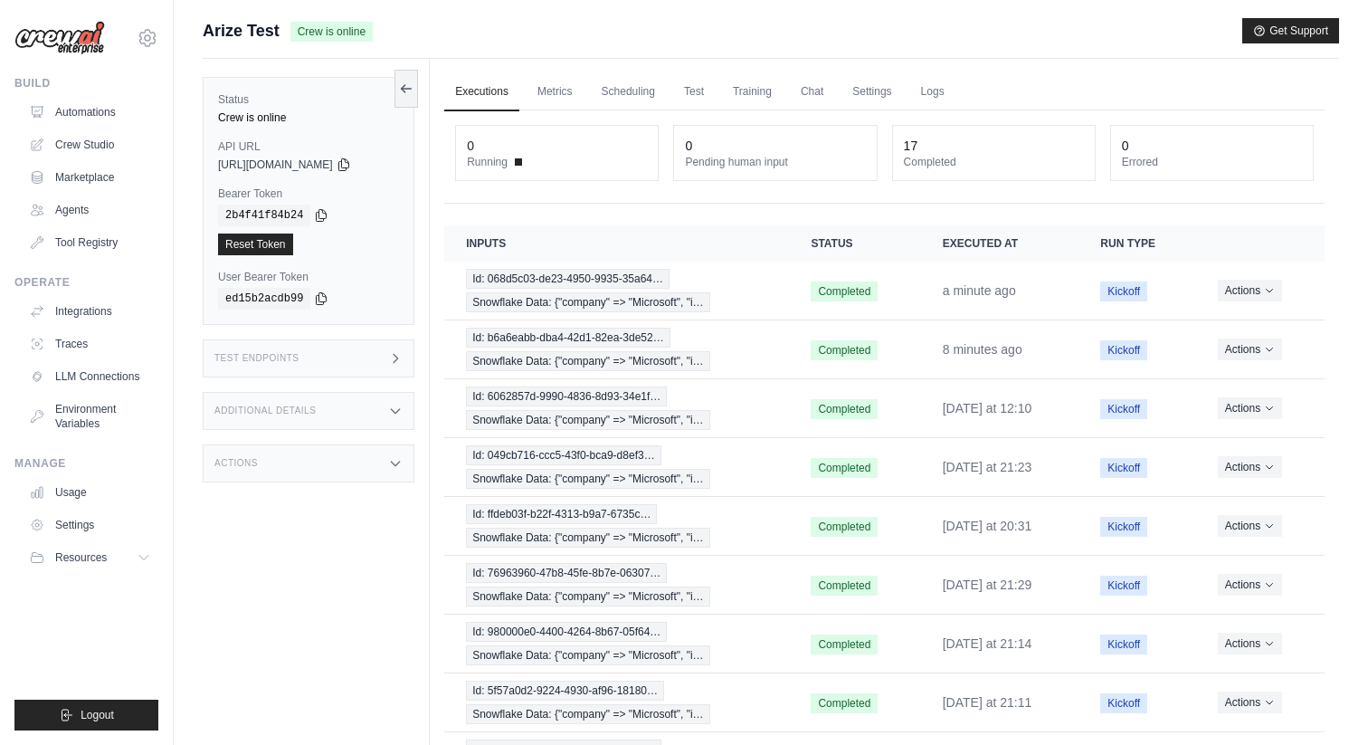
click at [371, 367] on div "Test Endpoints" at bounding box center [309, 358] width 212 height 38
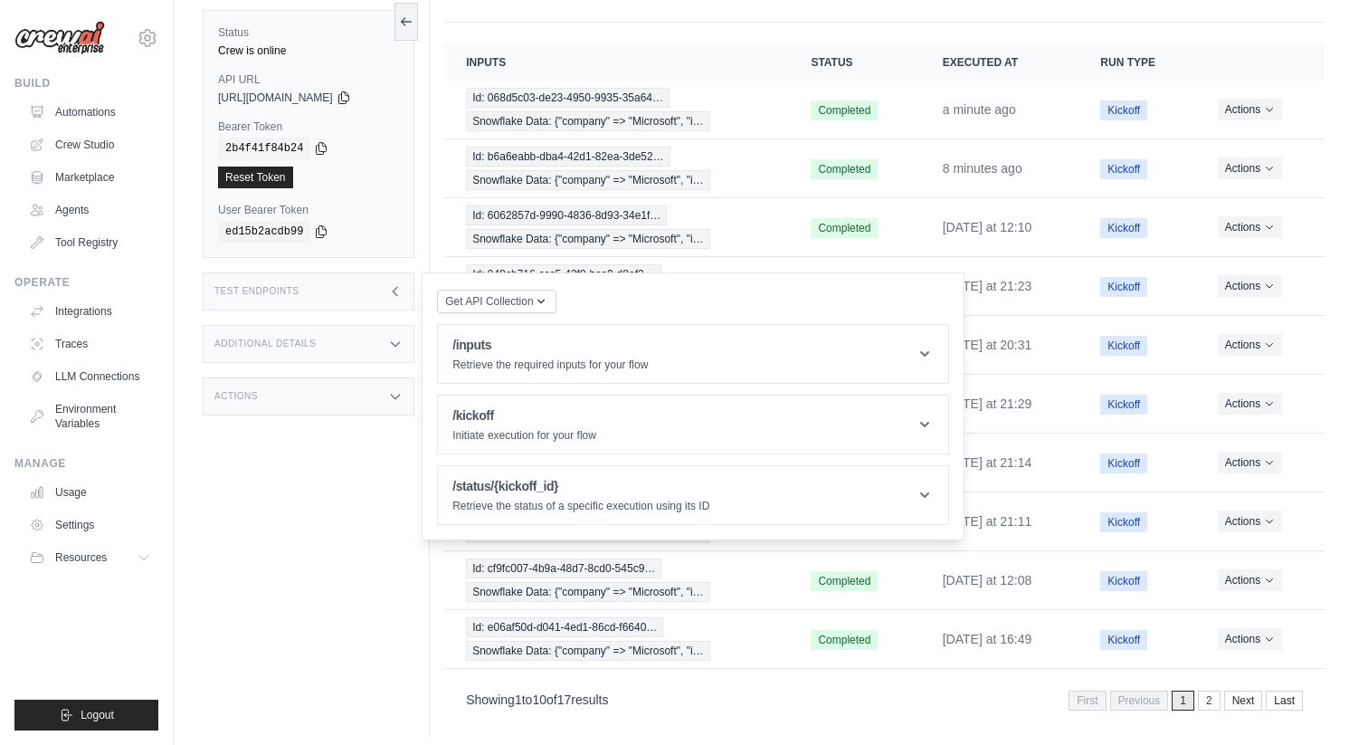
scroll to position [186, 0]
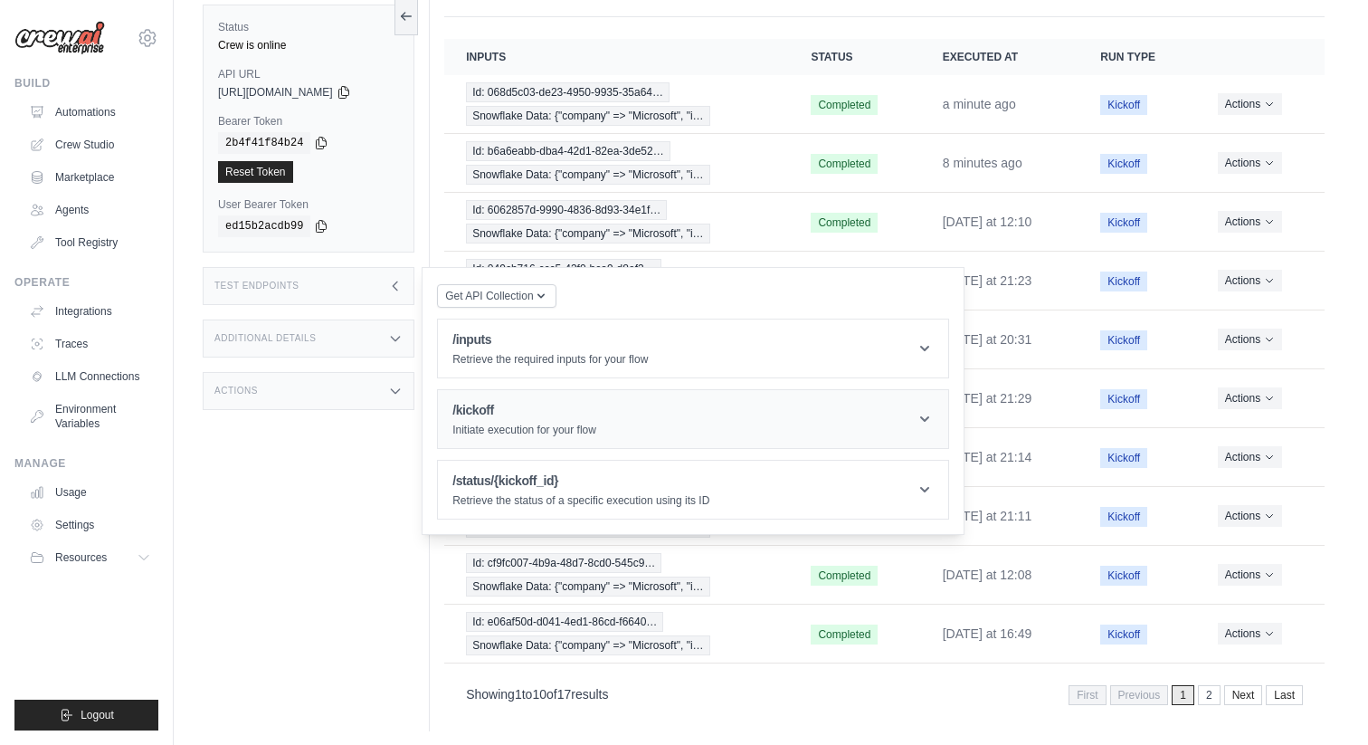
click at [568, 428] on p "Initiate execution for your flow" at bounding box center [525, 430] width 144 height 14
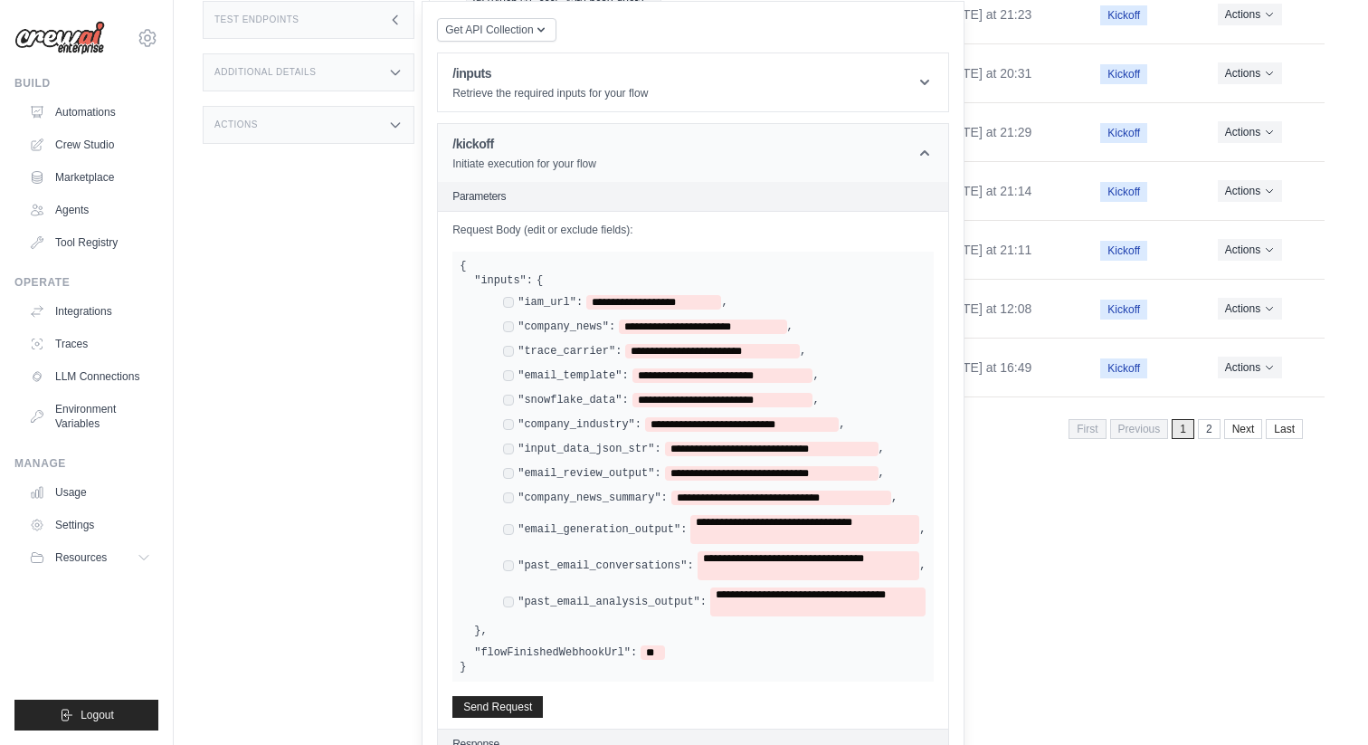
scroll to position [462, 0]
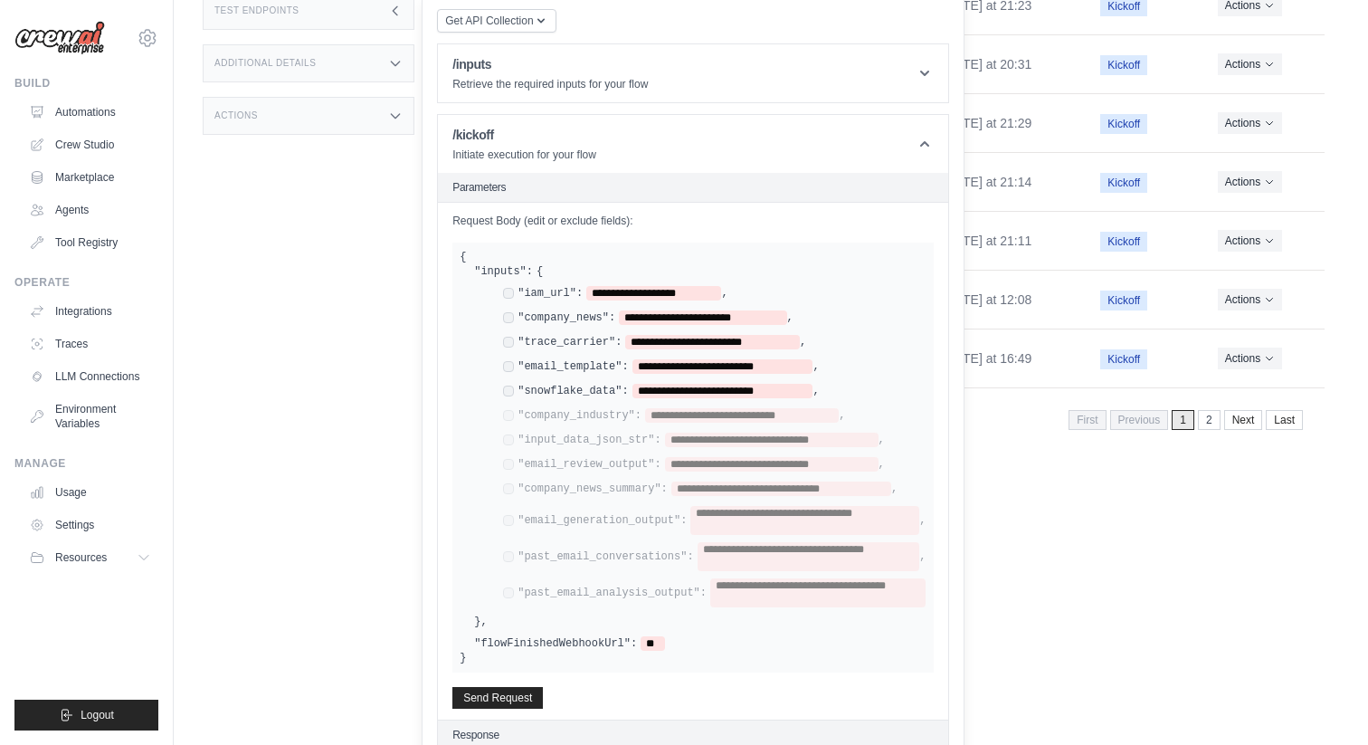
click at [508, 370] on div "**********" at bounding box center [661, 366] width 316 height 14
click at [507, 352] on div "**********" at bounding box center [708, 446] width 438 height 321
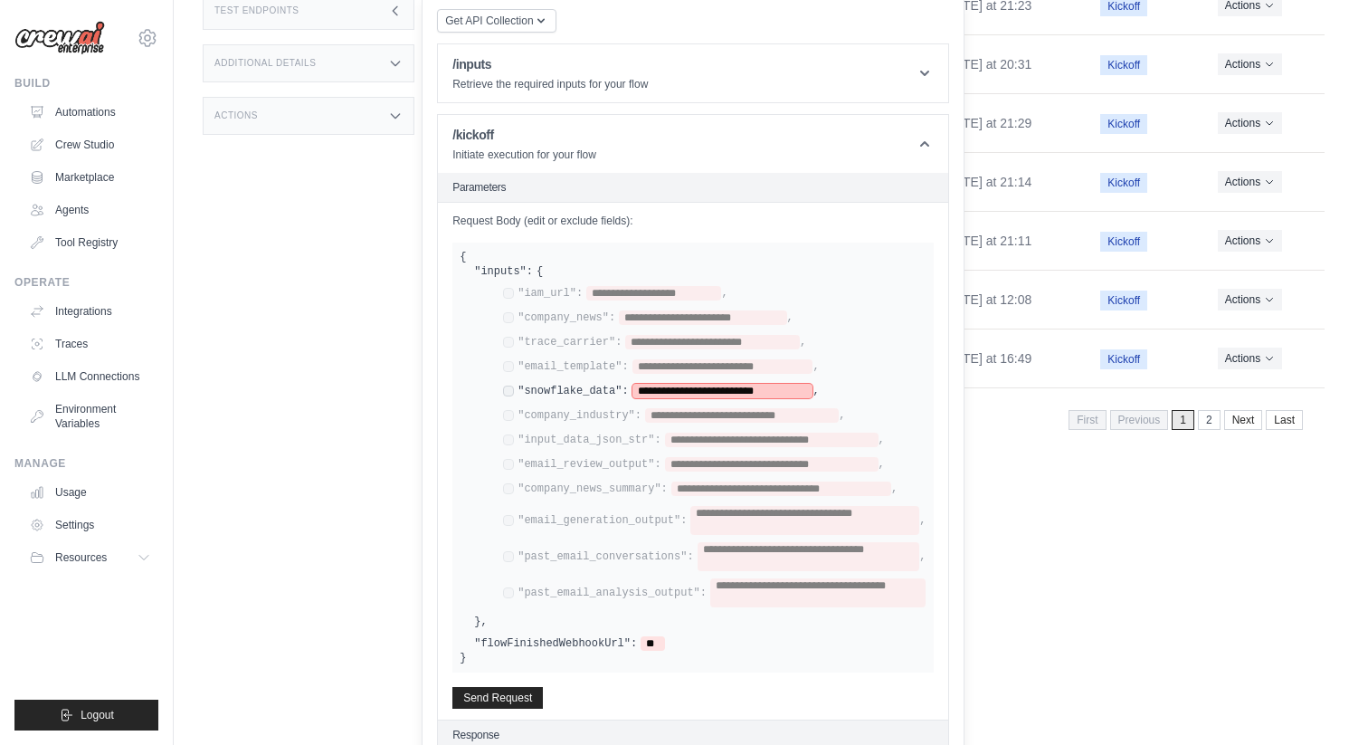
click at [709, 388] on span "**********" at bounding box center [723, 391] width 181 height 14
paste span
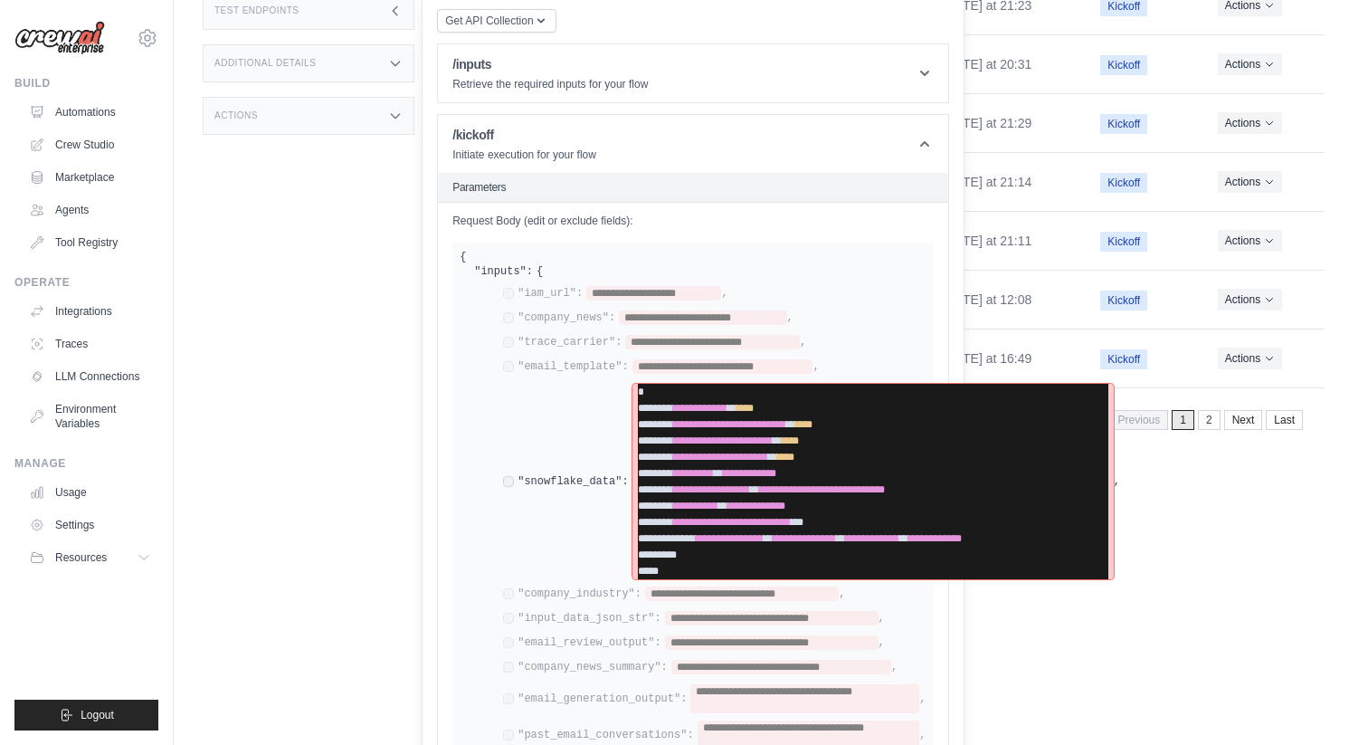
scroll to position [641, 0]
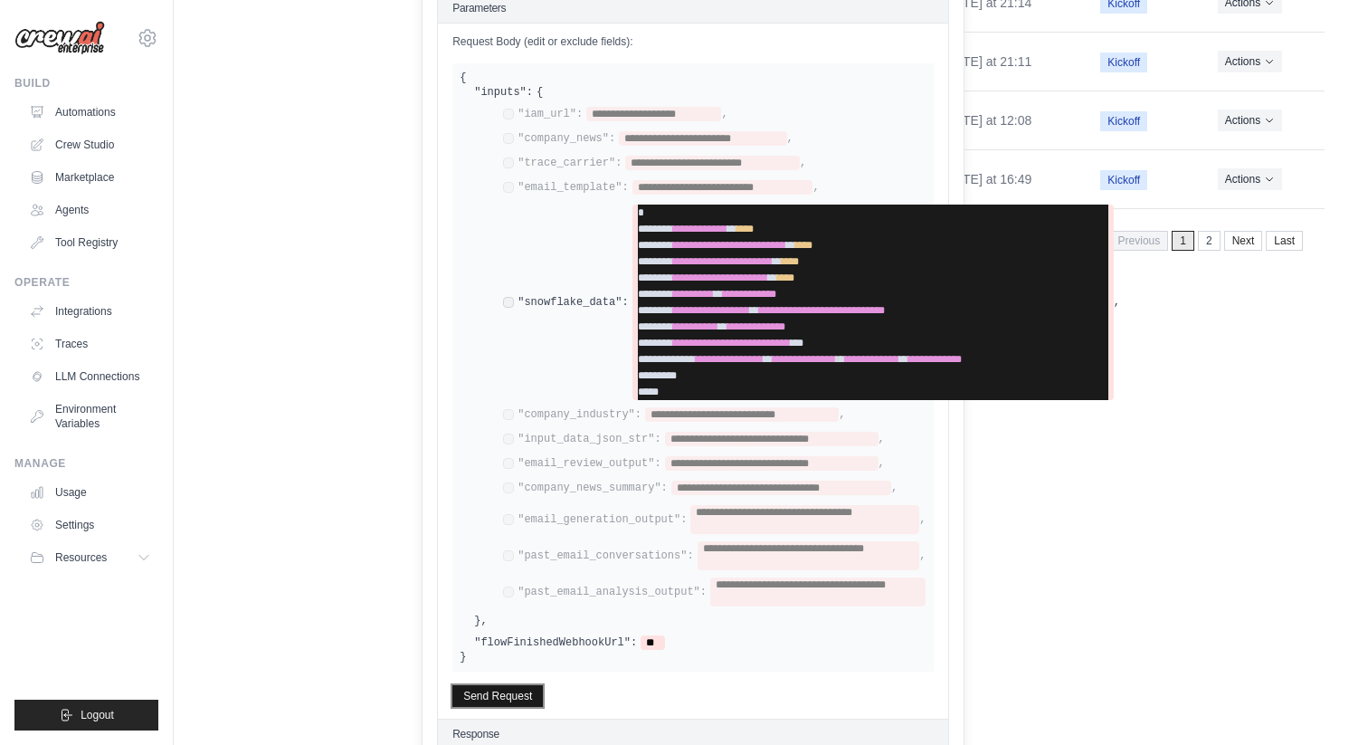
click at [475, 685] on button "Send Request" at bounding box center [498, 696] width 91 height 22
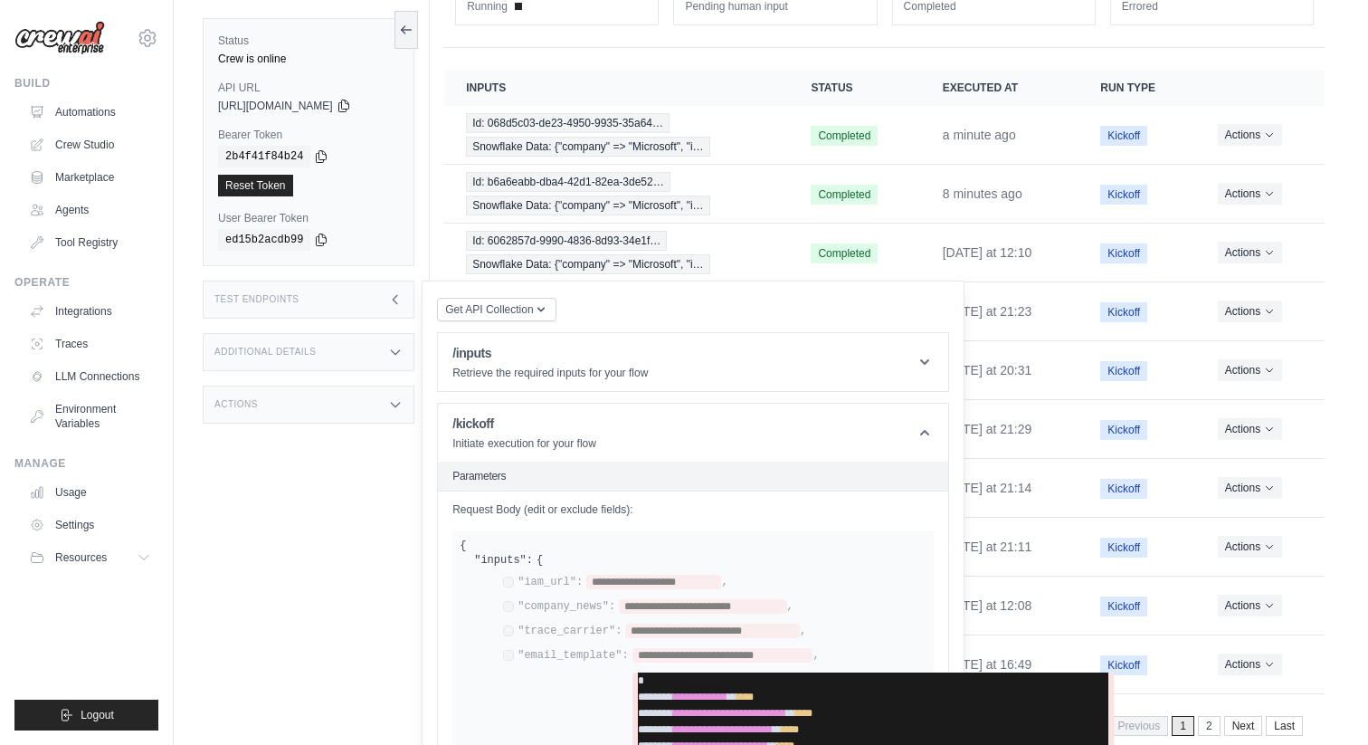
scroll to position [92, 0]
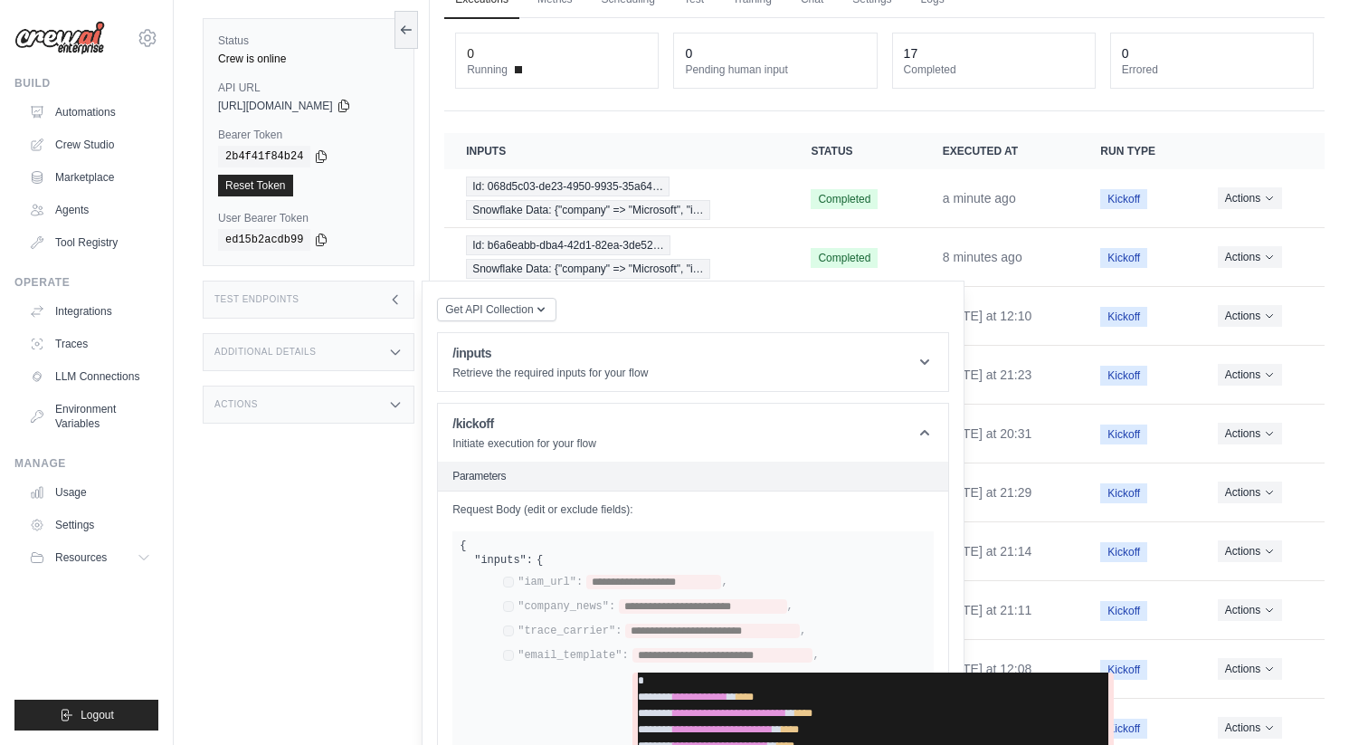
click at [393, 293] on icon at bounding box center [395, 299] width 14 height 14
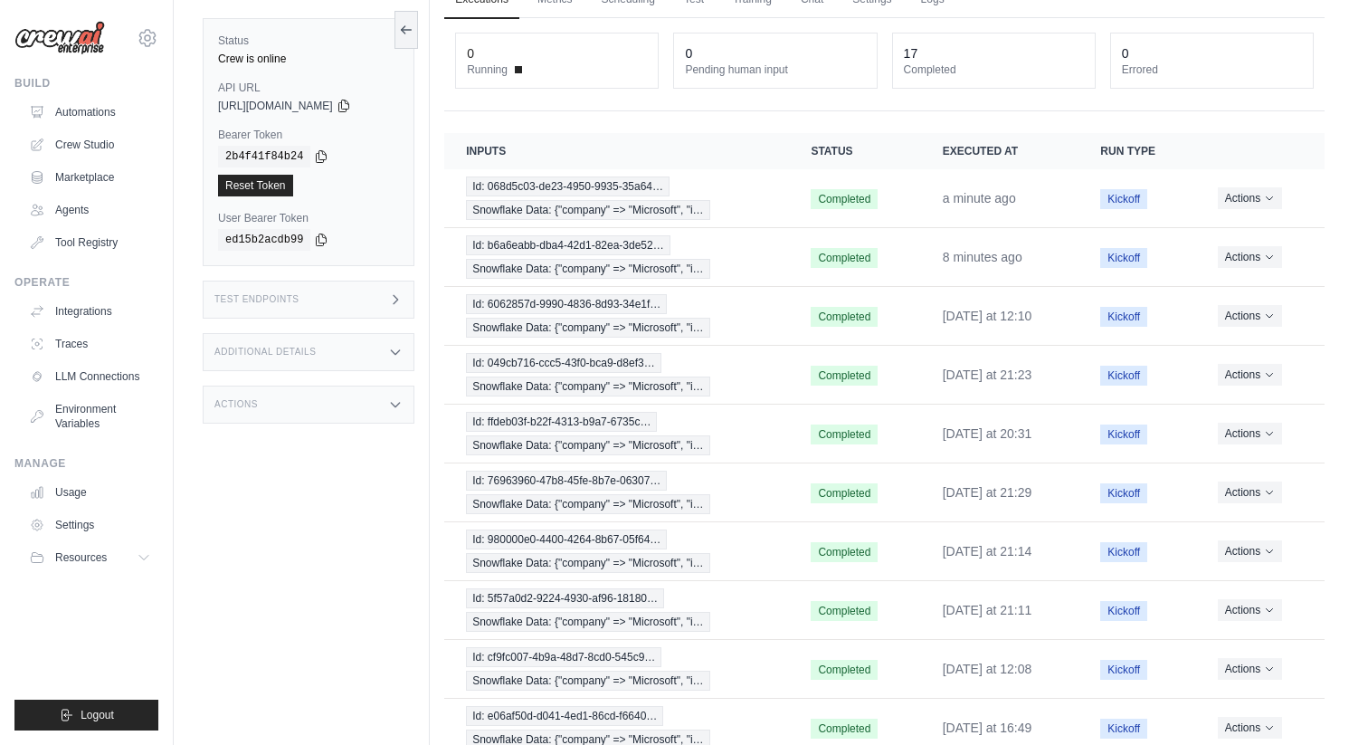
scroll to position [0, 0]
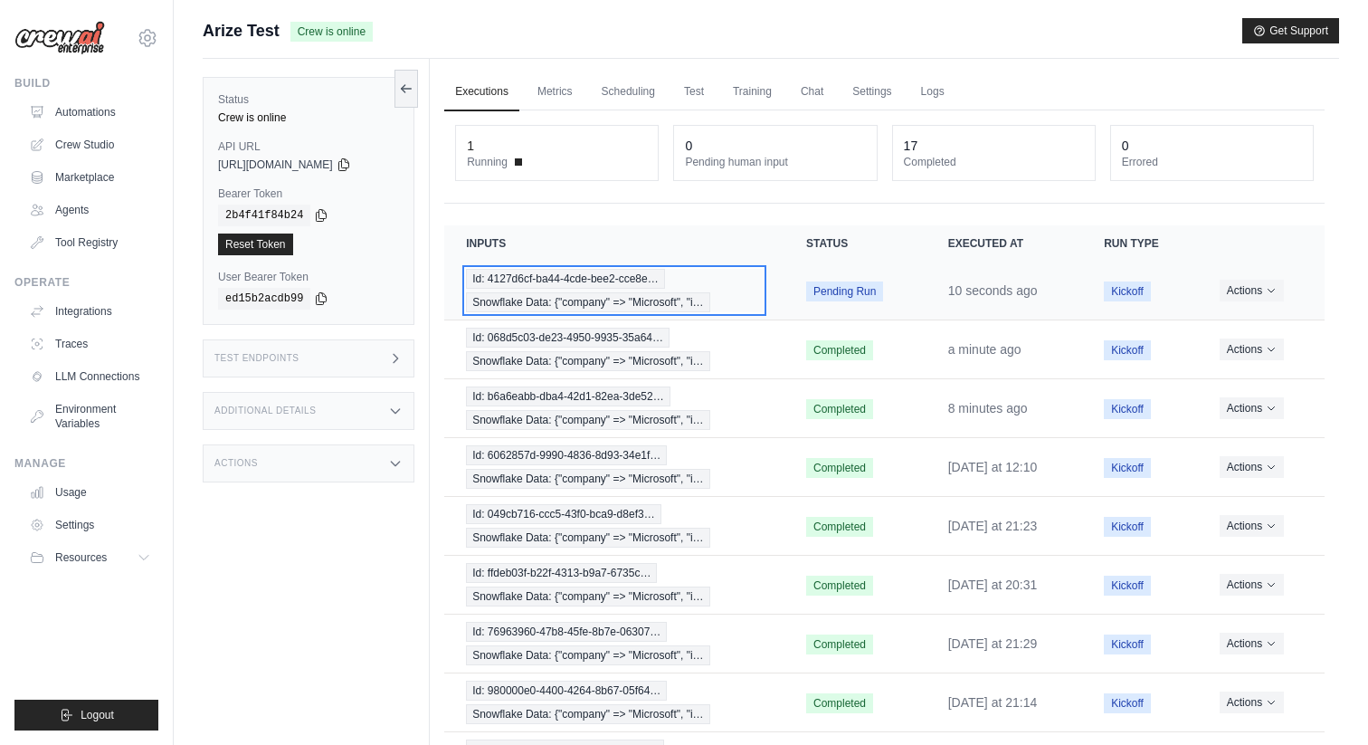
click at [611, 304] on span "Snowflake Data: {"company" => "Microsoft", "i…" at bounding box center [587, 302] width 243 height 20
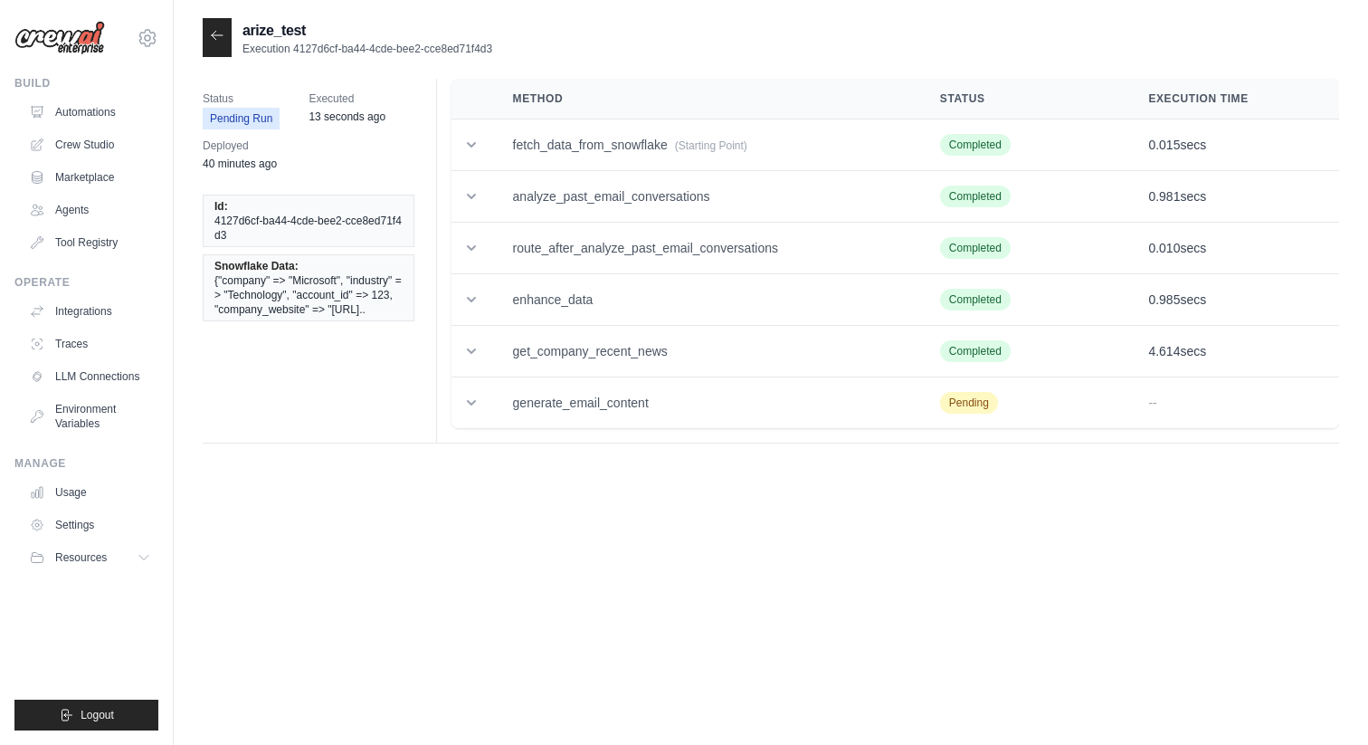
click at [224, 40] on div at bounding box center [217, 37] width 29 height 39
click at [216, 40] on icon at bounding box center [217, 35] width 14 height 14
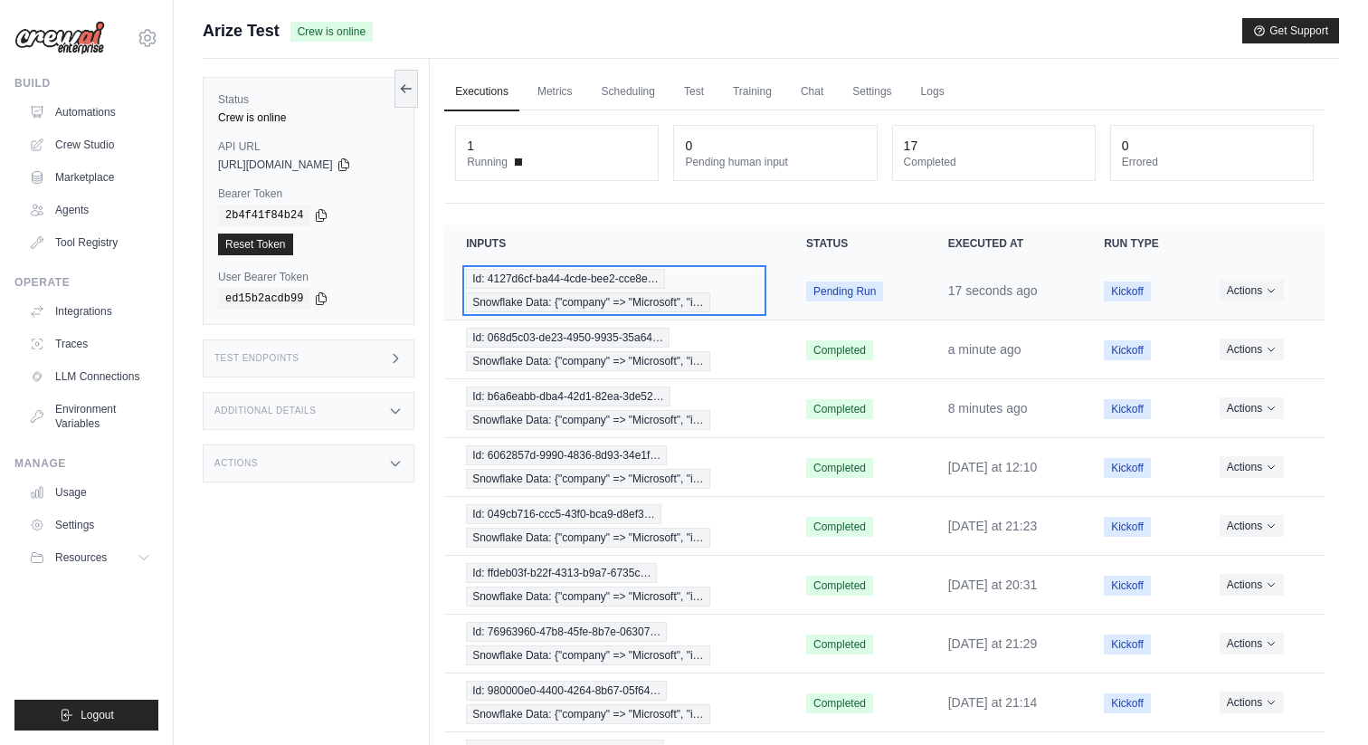
click at [529, 284] on span "Id: 4127d6cf-ba44-4cde-bee2-cce8e…" at bounding box center [565, 279] width 198 height 20
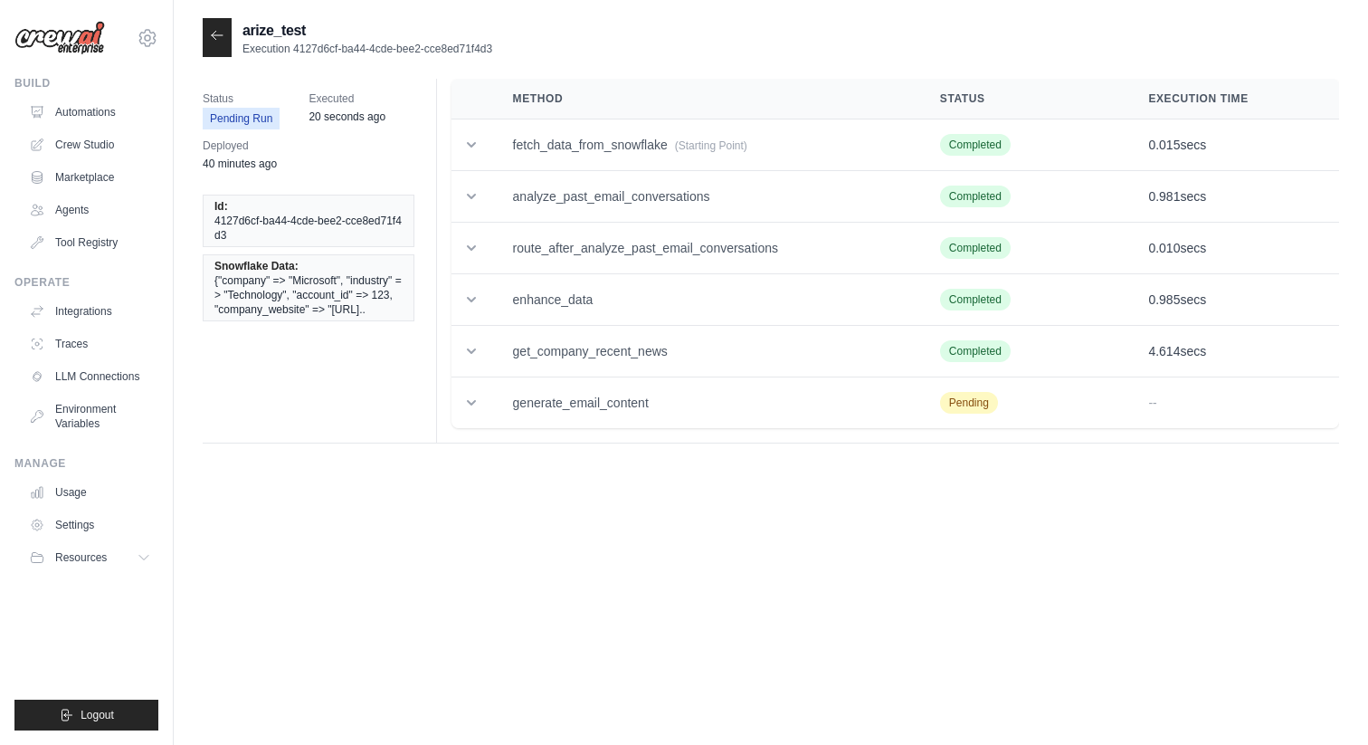
click at [221, 34] on icon at bounding box center [217, 35] width 14 height 14
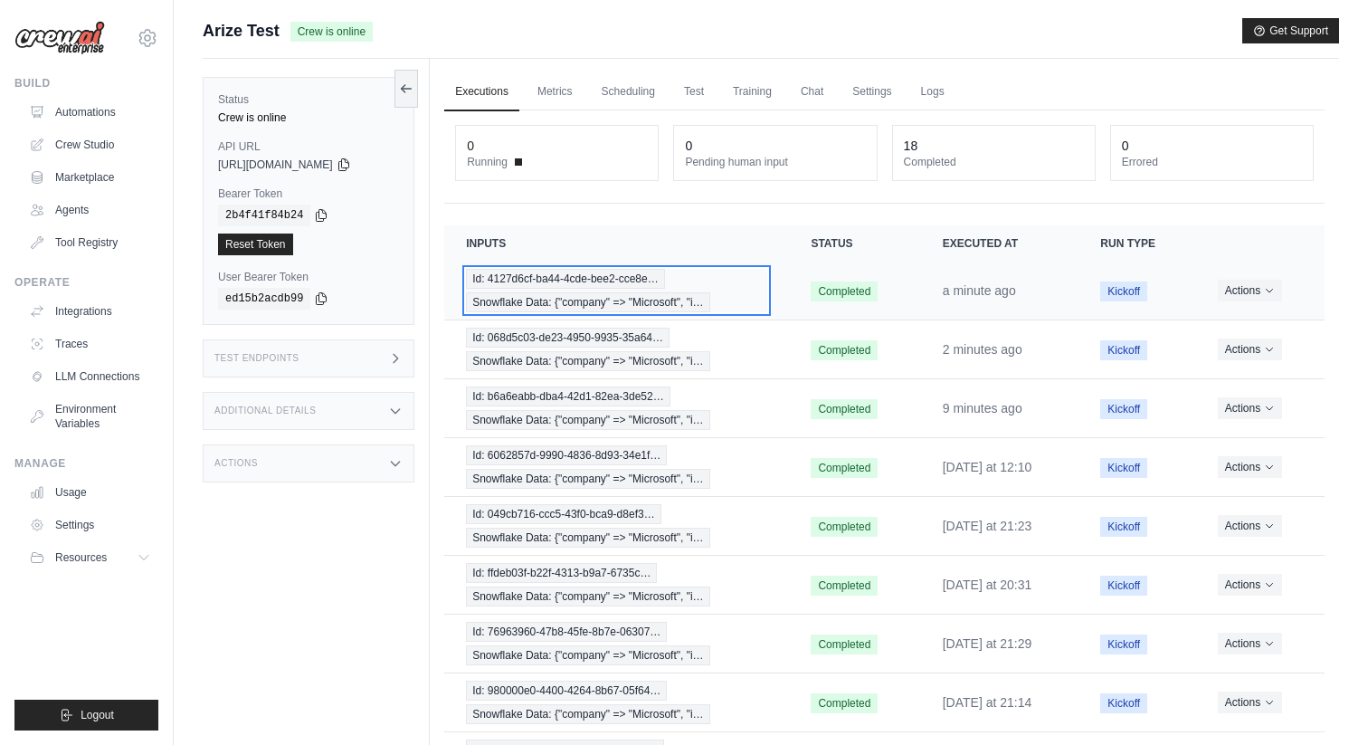
click at [597, 299] on span "Snowflake Data: {"company" => "Microsoft", "i…" at bounding box center [587, 302] width 243 height 20
